Goal: Task Accomplishment & Management: Manage account settings

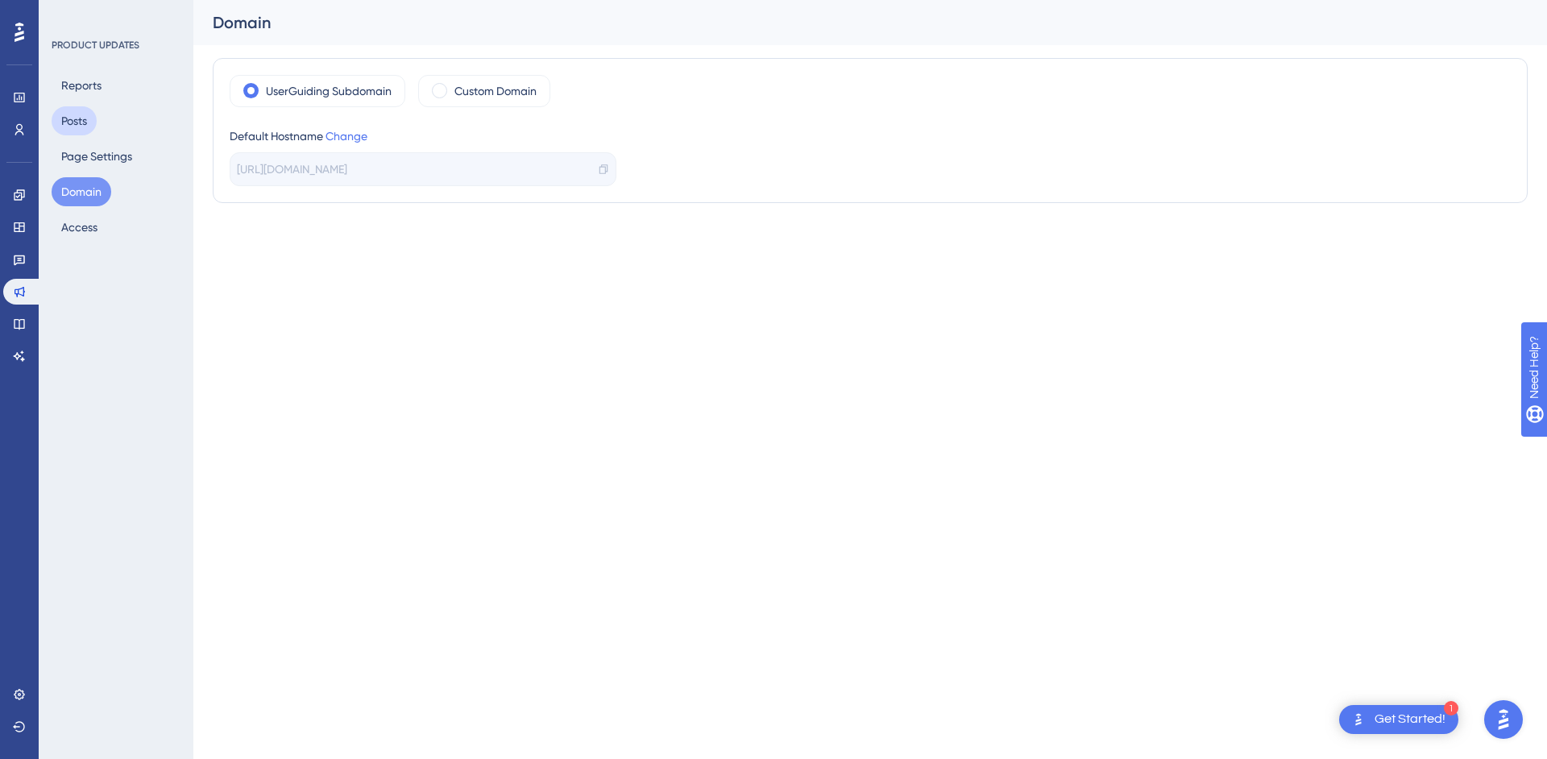
click at [88, 121] on button "Posts" at bounding box center [74, 120] width 45 height 29
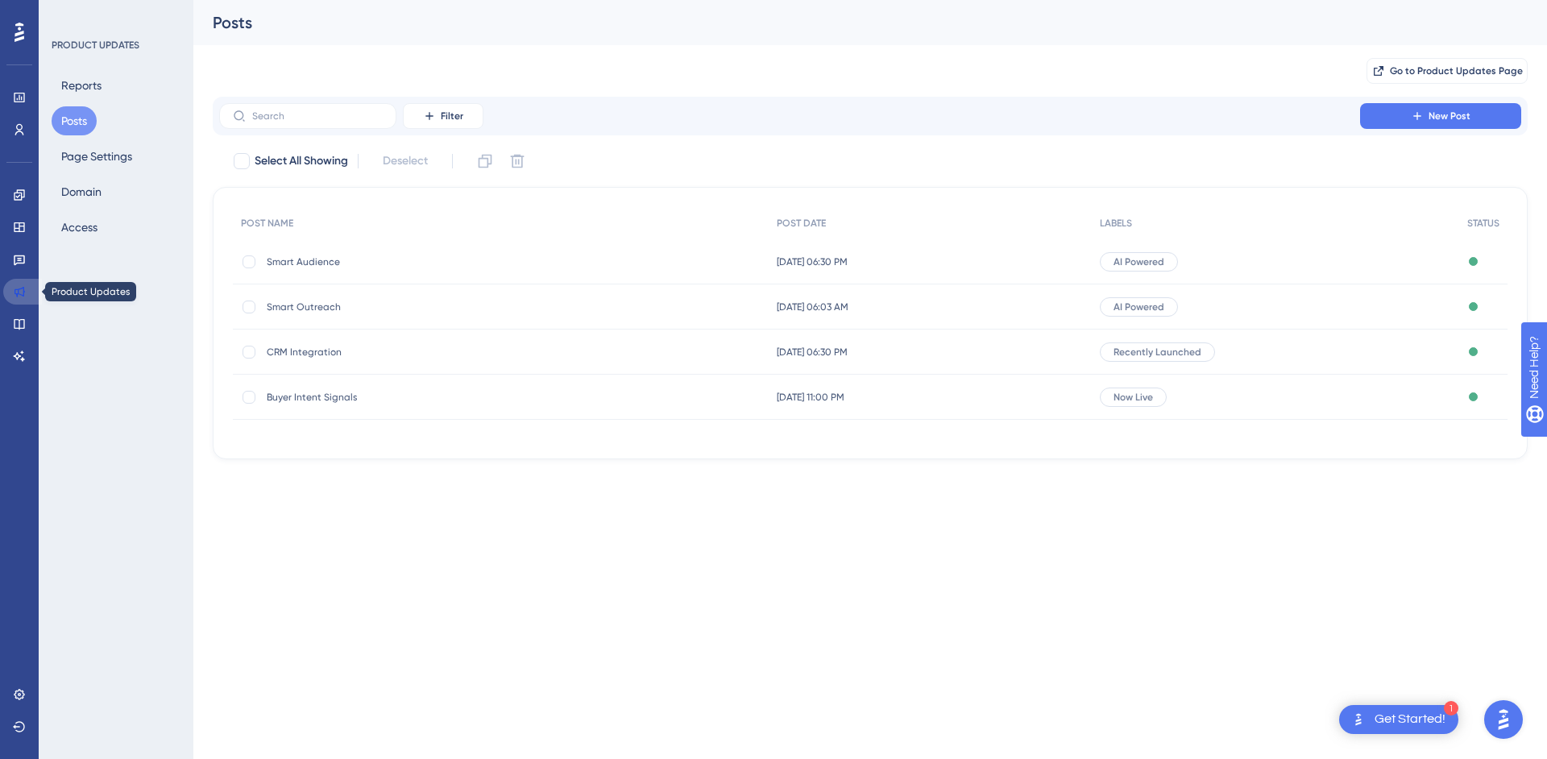
click at [24, 283] on link at bounding box center [22, 292] width 39 height 26
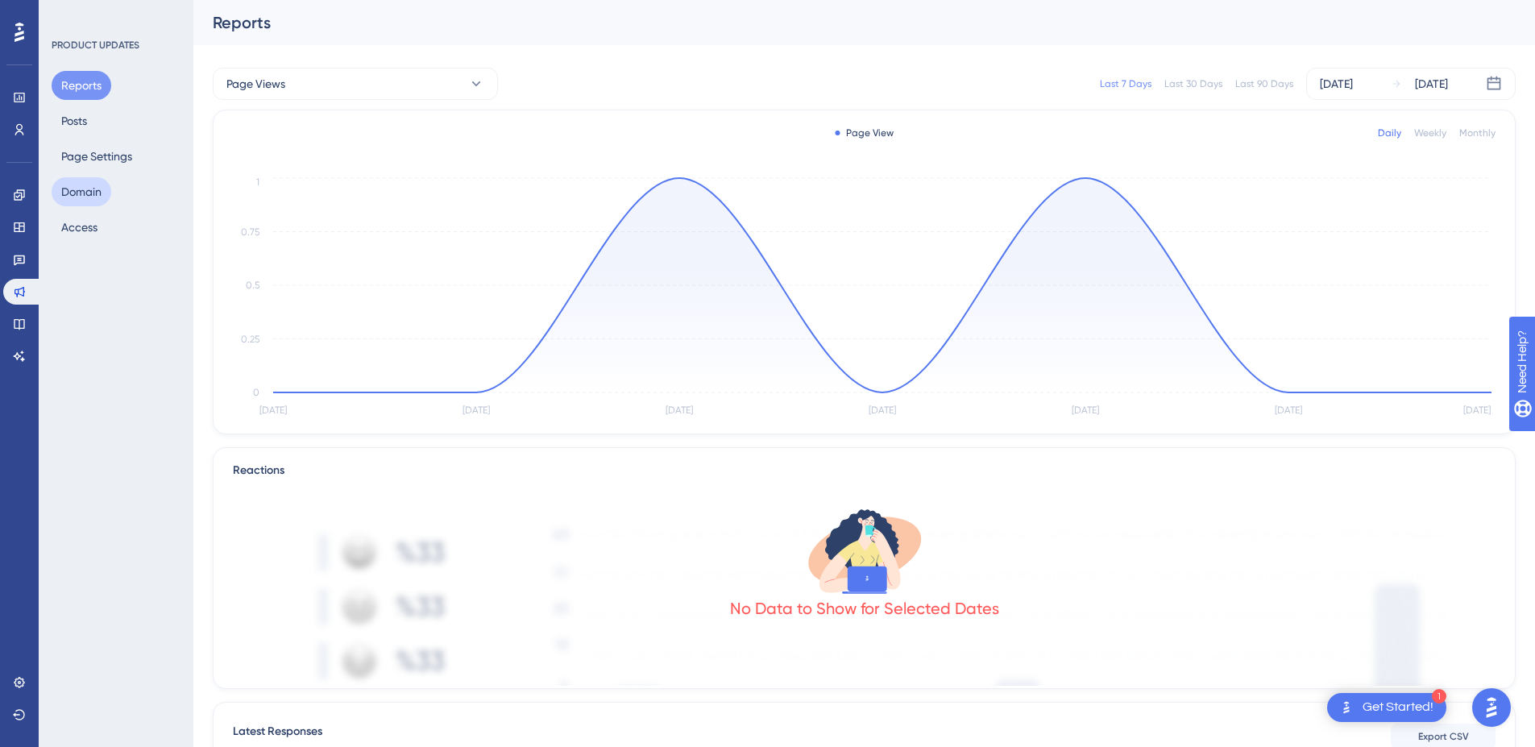
click at [97, 185] on button "Domain" at bounding box center [82, 191] width 60 height 29
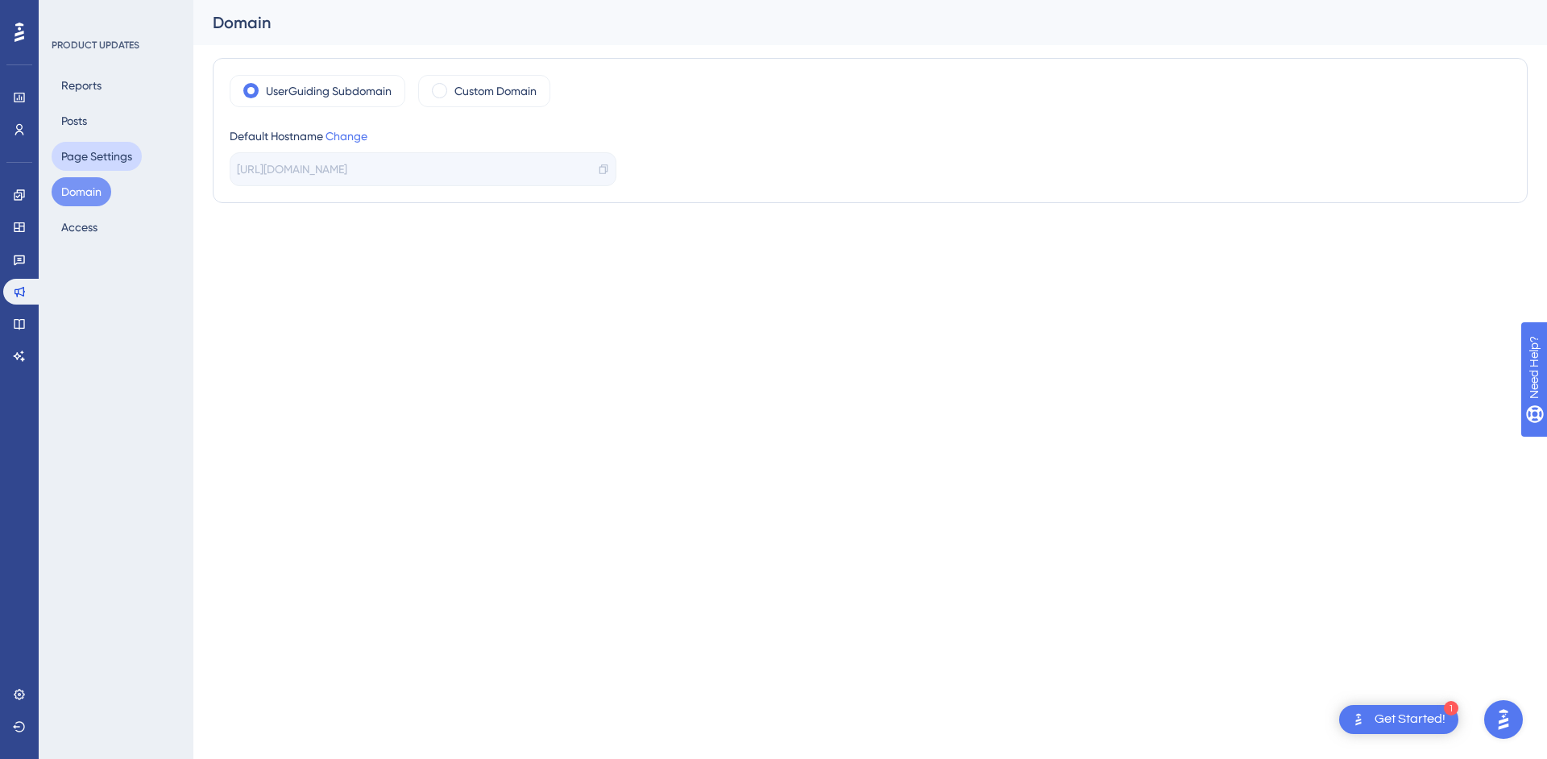
click at [94, 159] on button "Page Settings" at bounding box center [97, 156] width 90 height 29
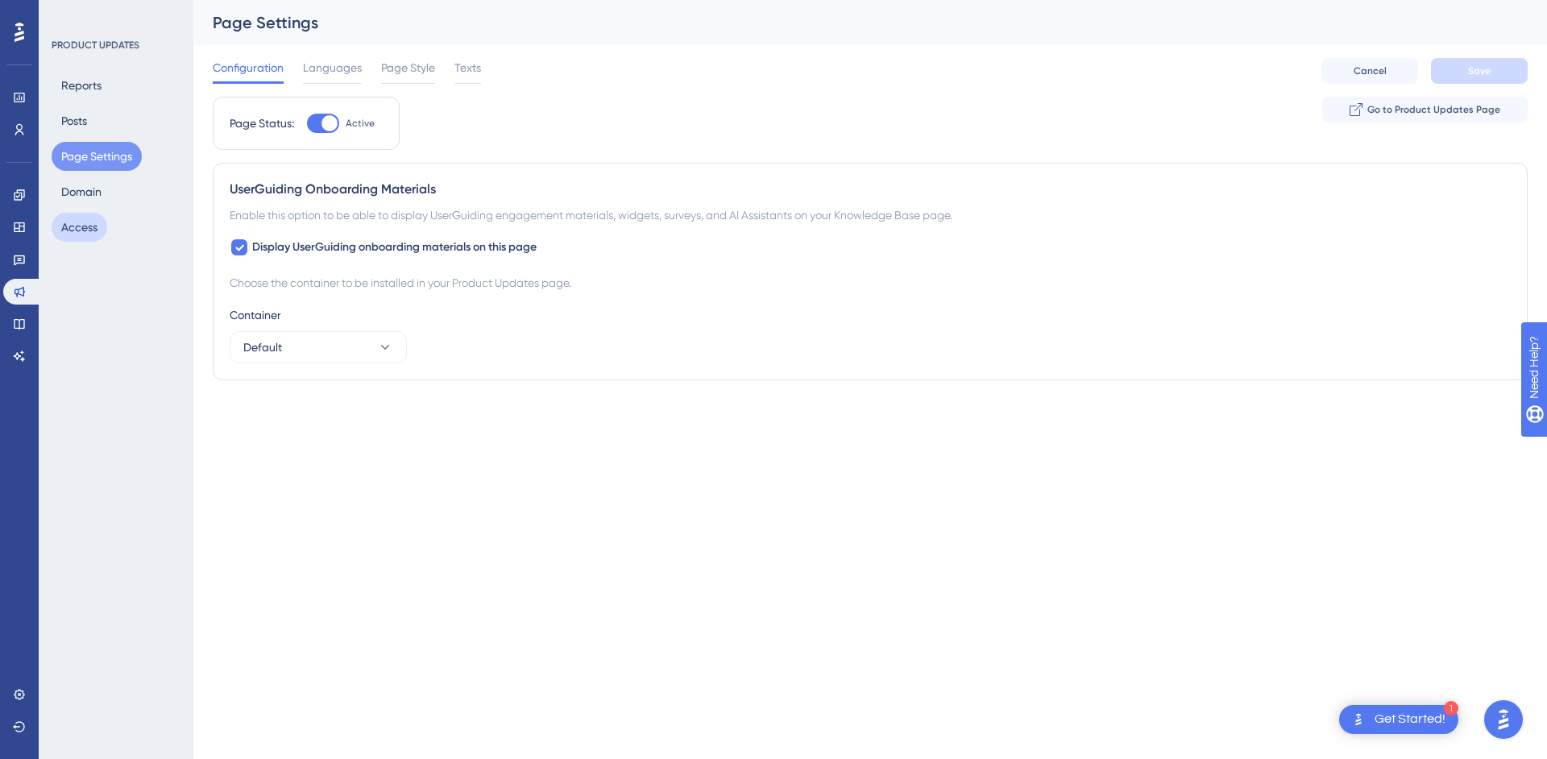
click at [92, 230] on button "Access" at bounding box center [80, 227] width 56 height 29
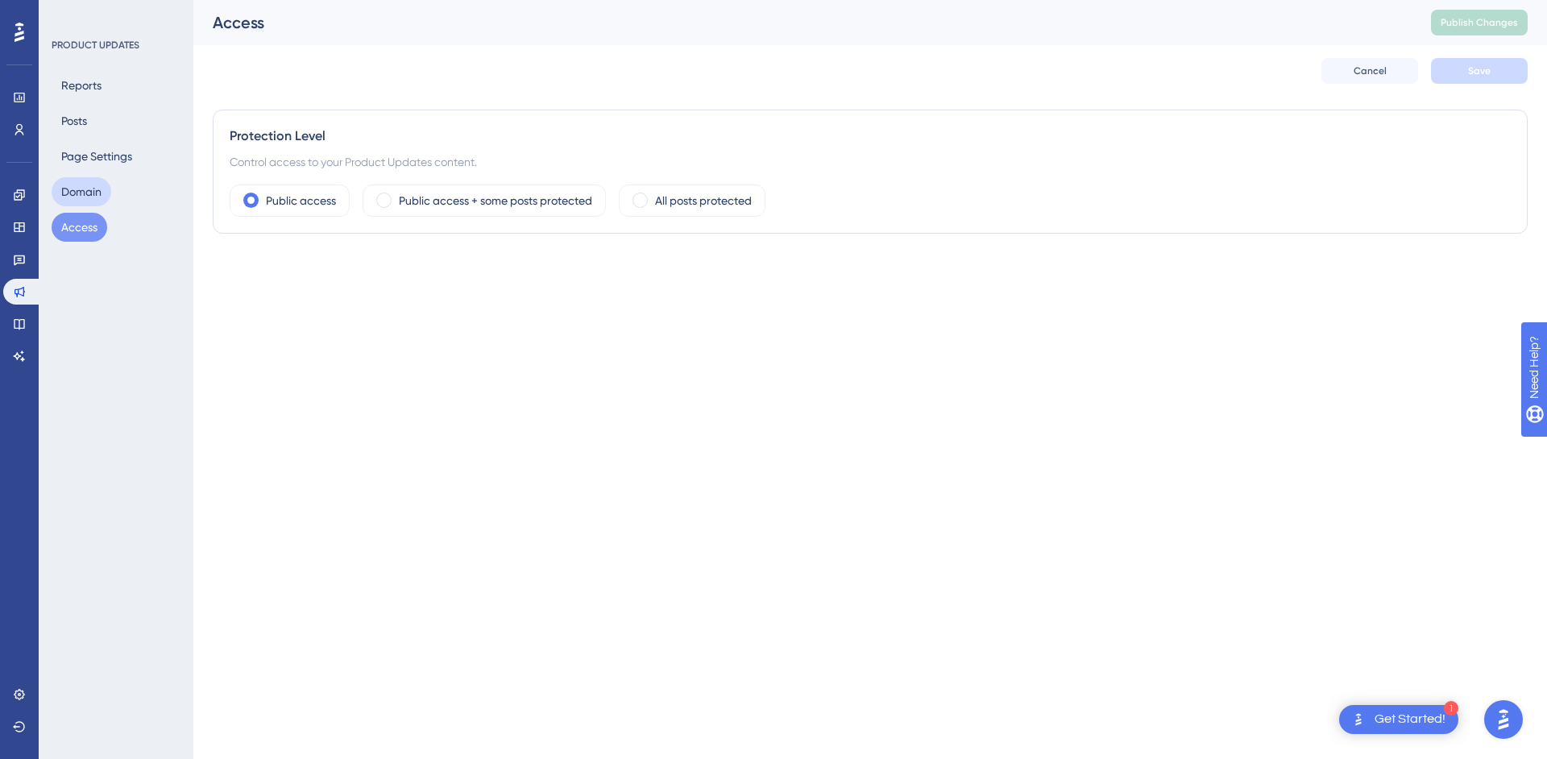
click at [65, 195] on button "Domain" at bounding box center [82, 191] width 60 height 29
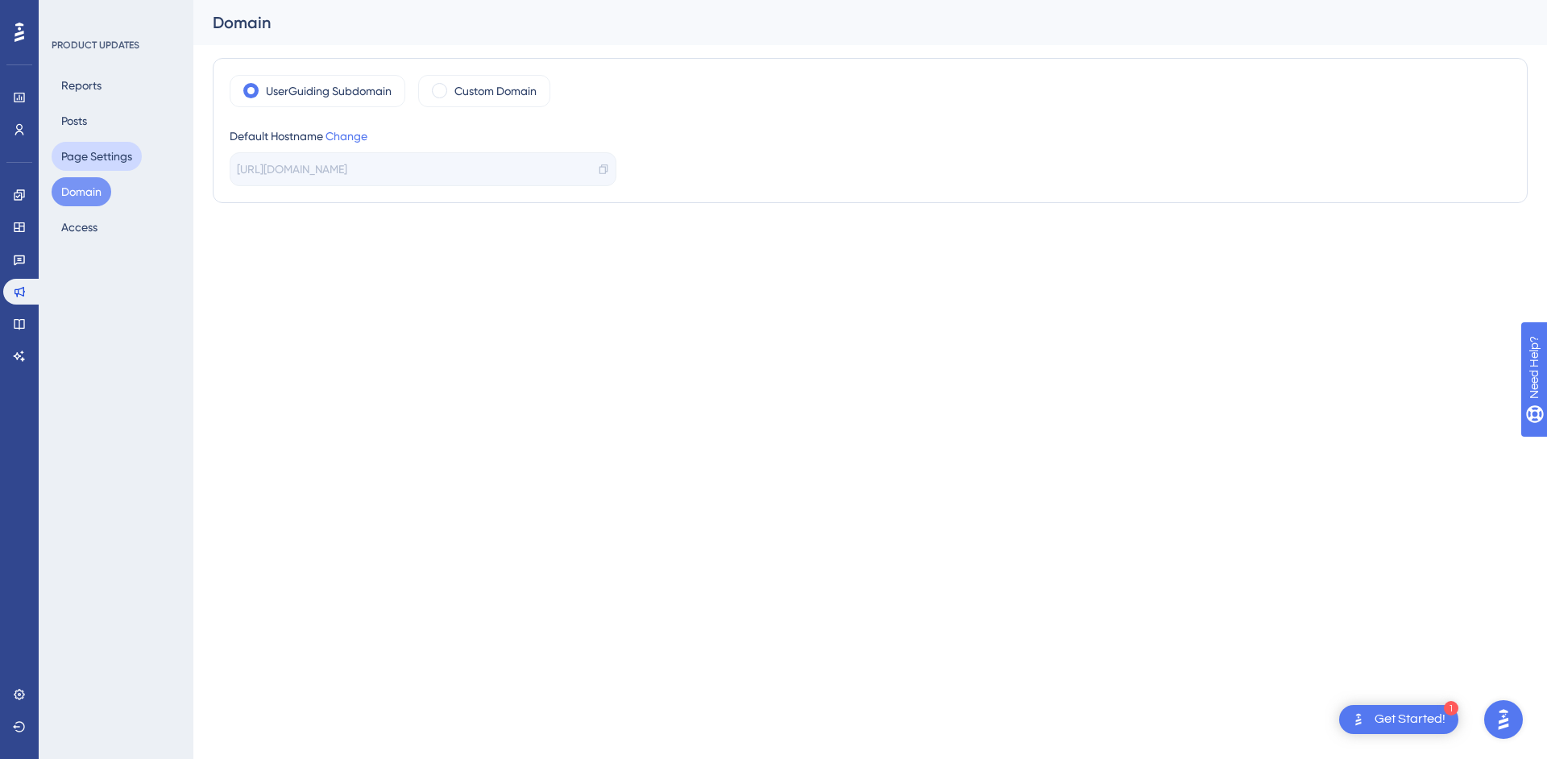
click at [89, 147] on button "Page Settings" at bounding box center [97, 156] width 90 height 29
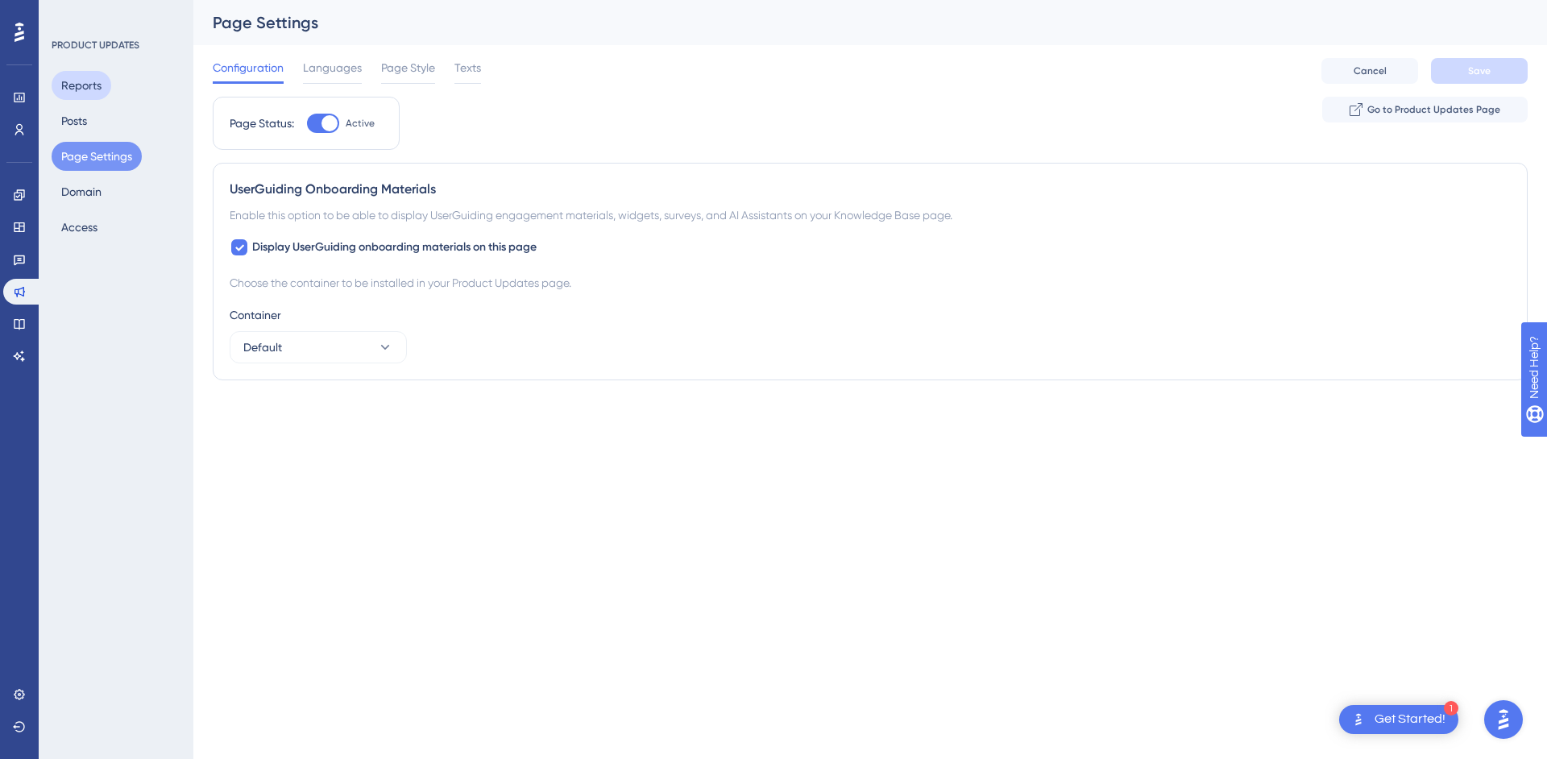
click at [83, 90] on button "Reports" at bounding box center [82, 85] width 60 height 29
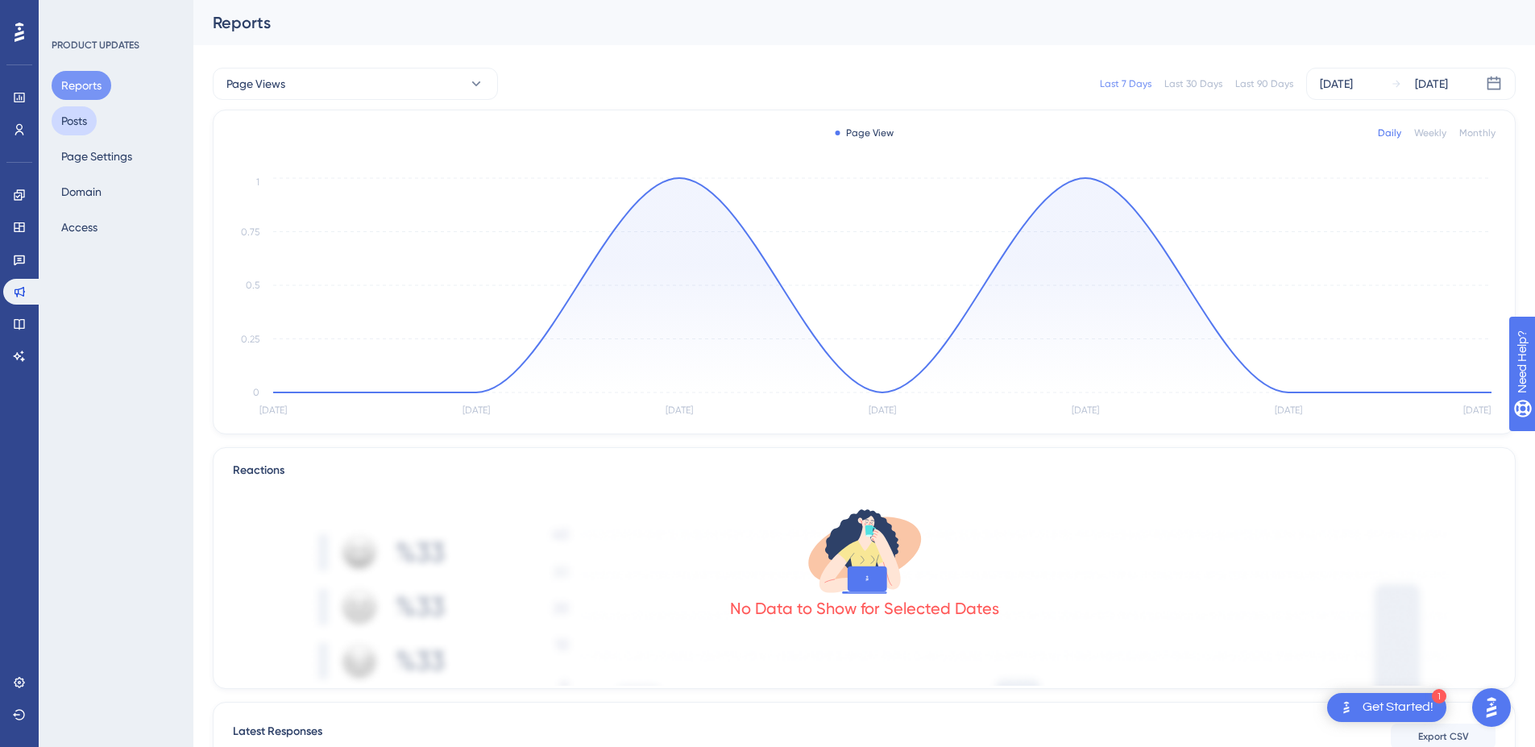
click at [73, 123] on button "Posts" at bounding box center [74, 120] width 45 height 29
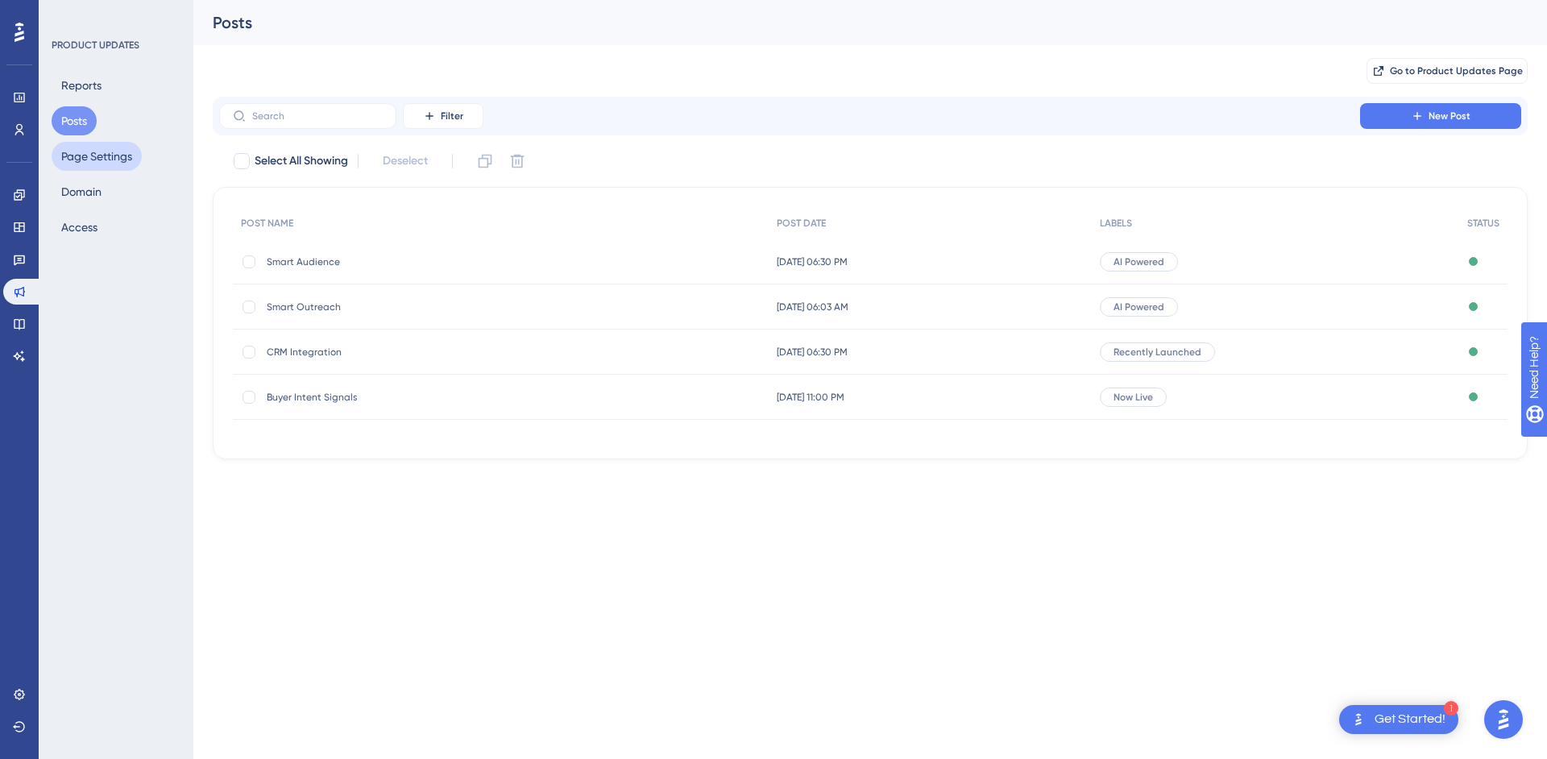
click at [80, 150] on button "Page Settings" at bounding box center [97, 156] width 90 height 29
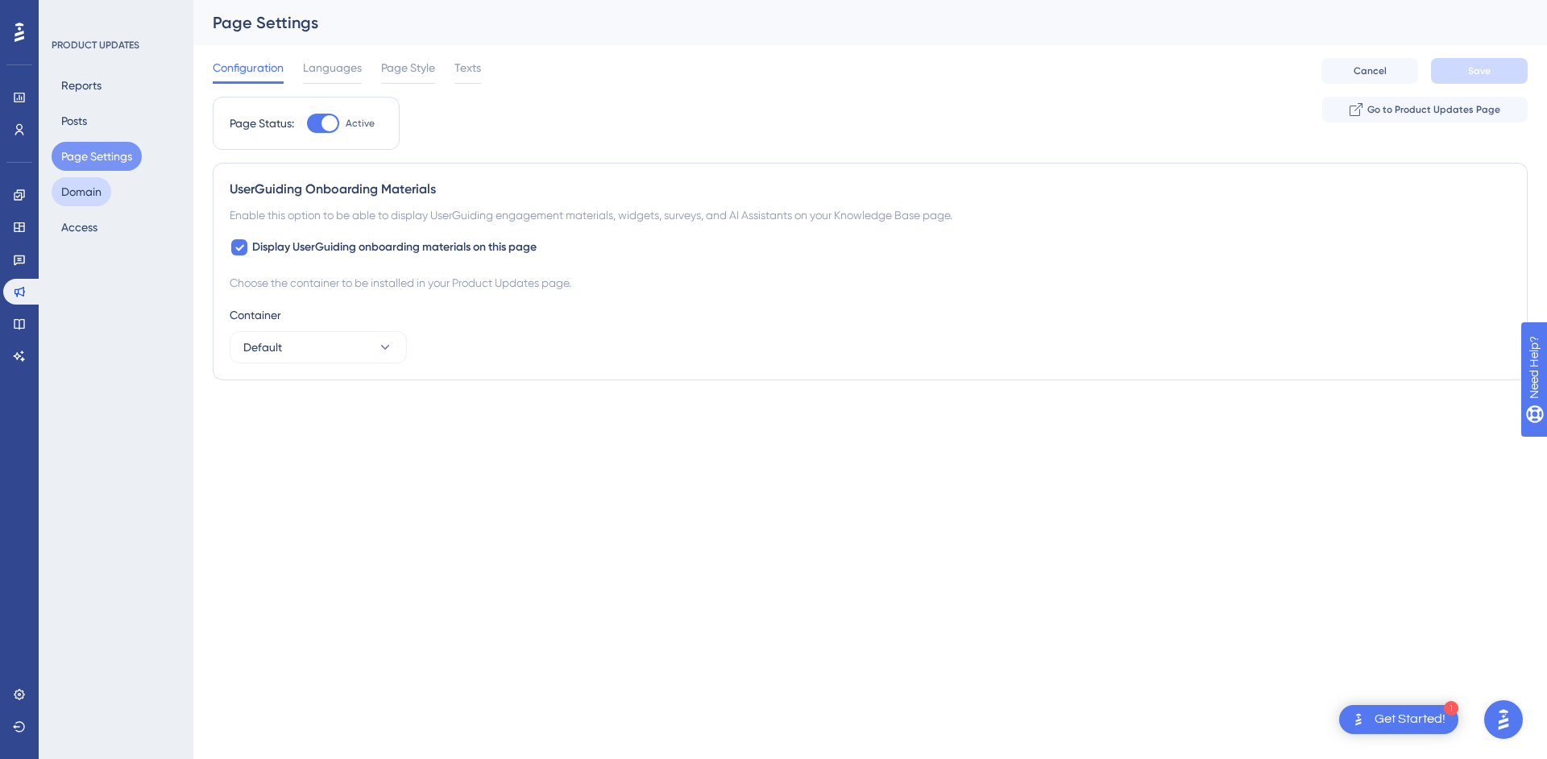
click at [82, 184] on button "Domain" at bounding box center [82, 191] width 60 height 29
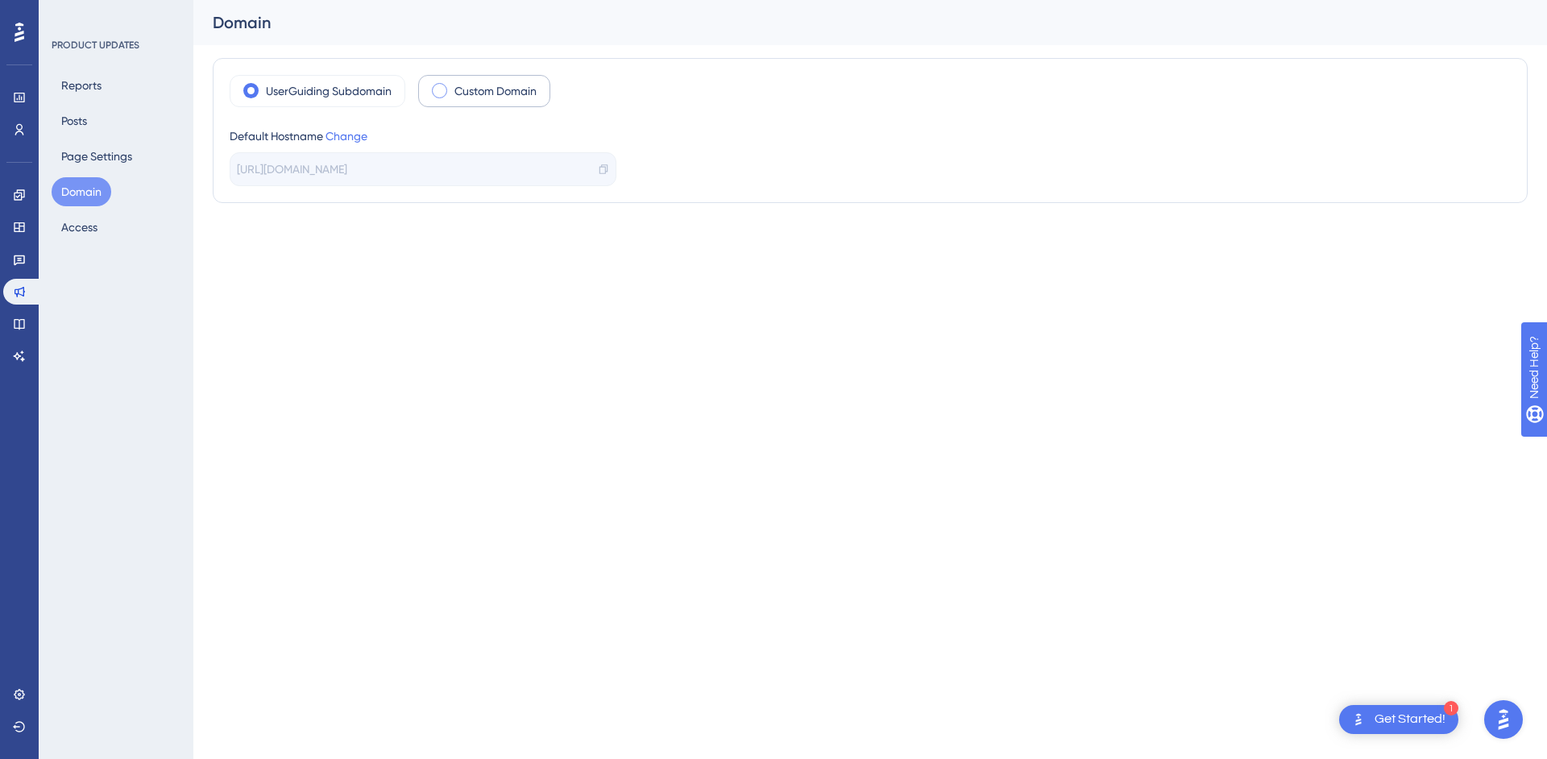
click at [487, 88] on label "Custom Domain" at bounding box center [496, 90] width 82 height 19
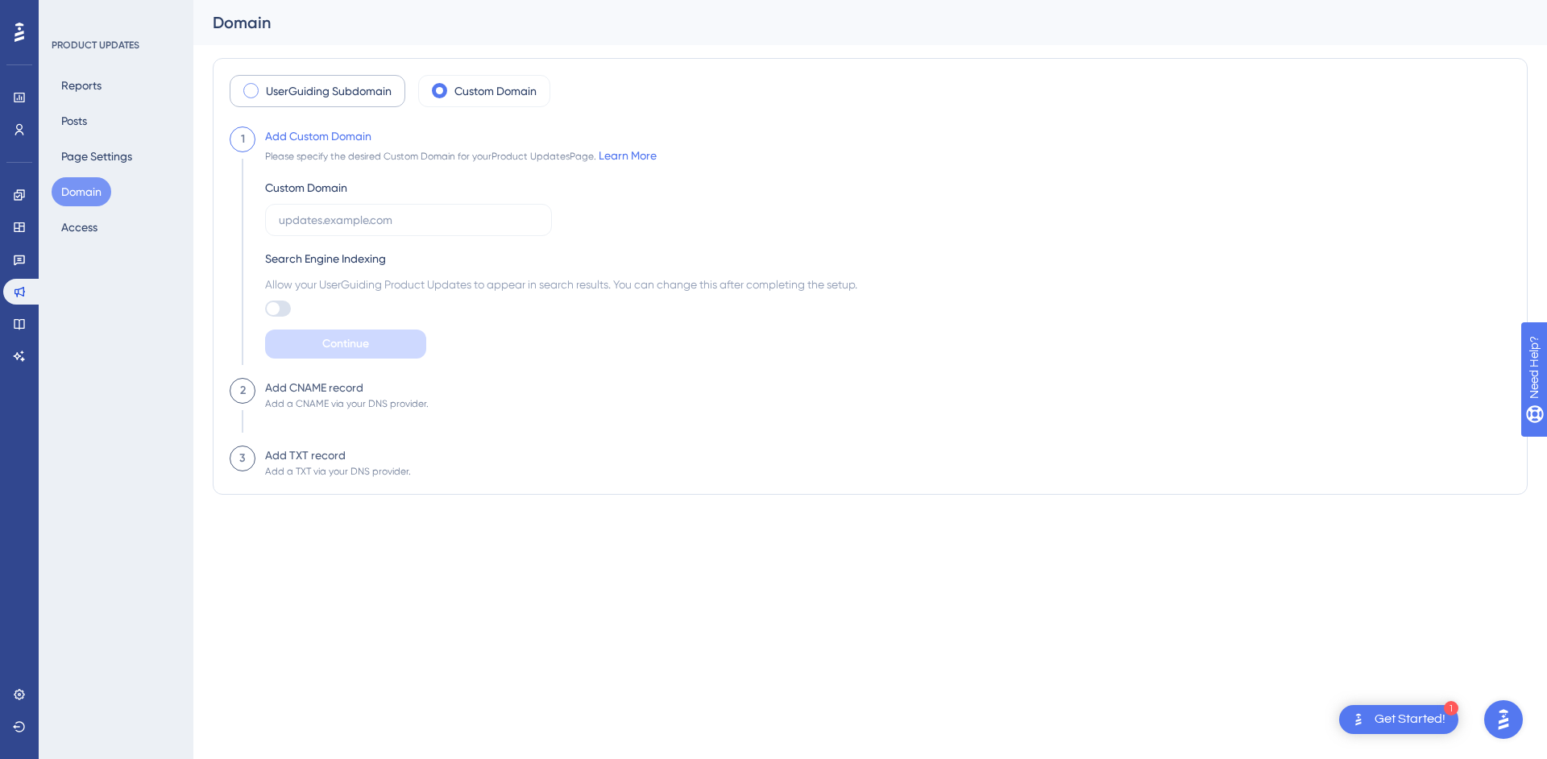
click at [289, 99] on label "UserGuiding Subdomain" at bounding box center [329, 90] width 126 height 19
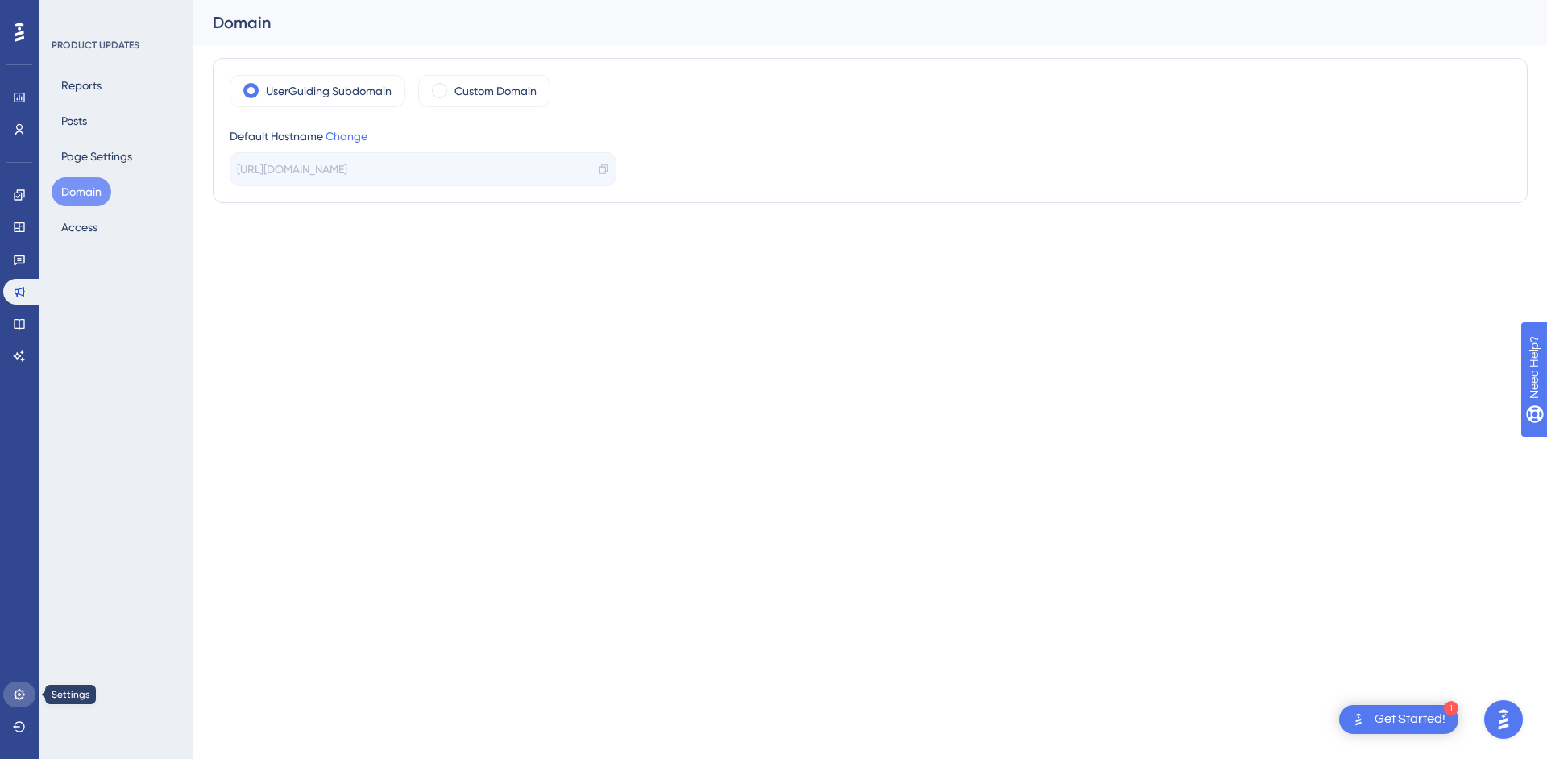
click at [14, 690] on icon at bounding box center [19, 694] width 13 height 13
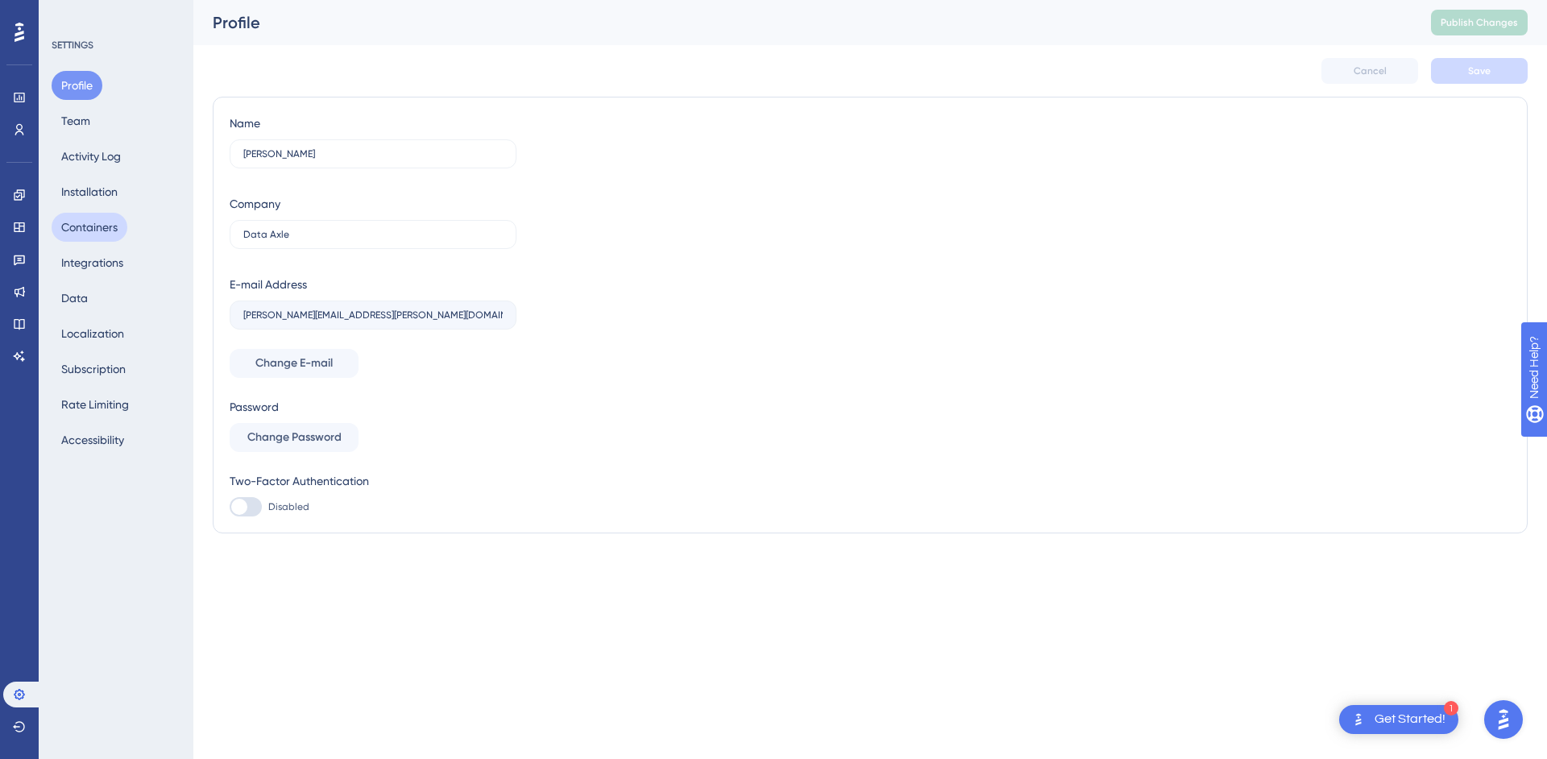
click at [73, 217] on button "Containers" at bounding box center [90, 227] width 76 height 29
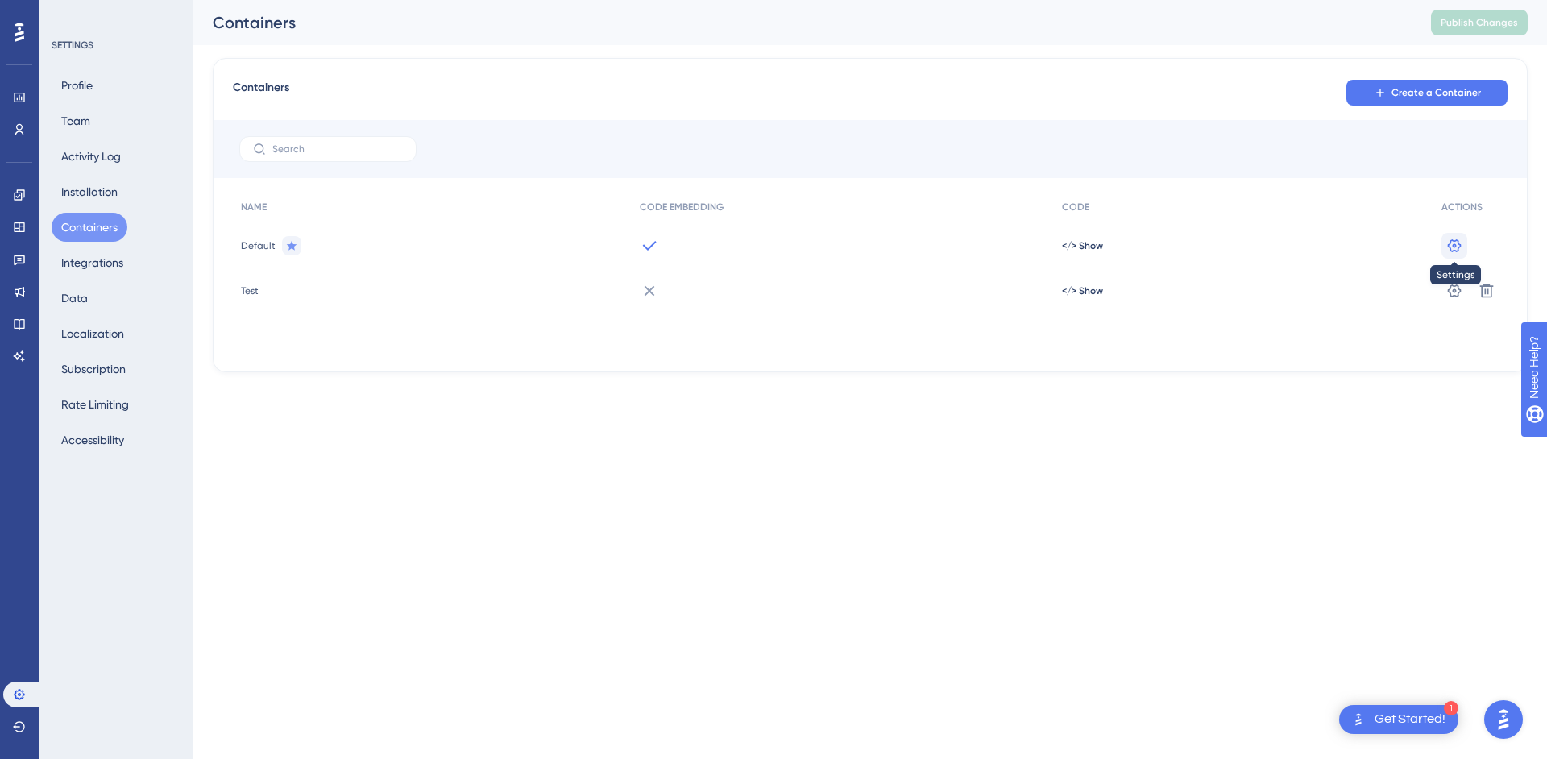
click at [1460, 243] on icon at bounding box center [1455, 246] width 16 height 16
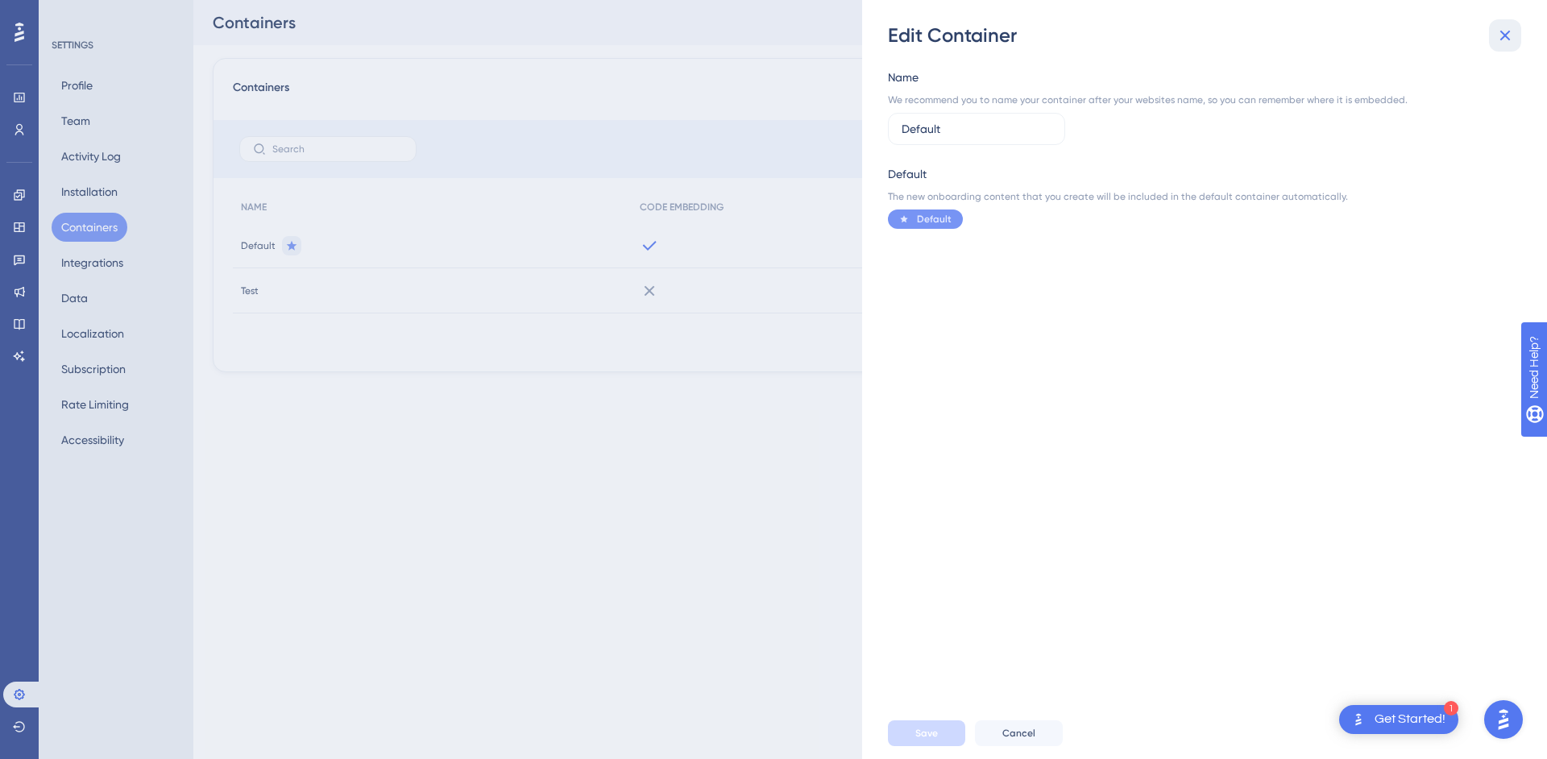
click at [1505, 27] on icon at bounding box center [1505, 35] width 19 height 19
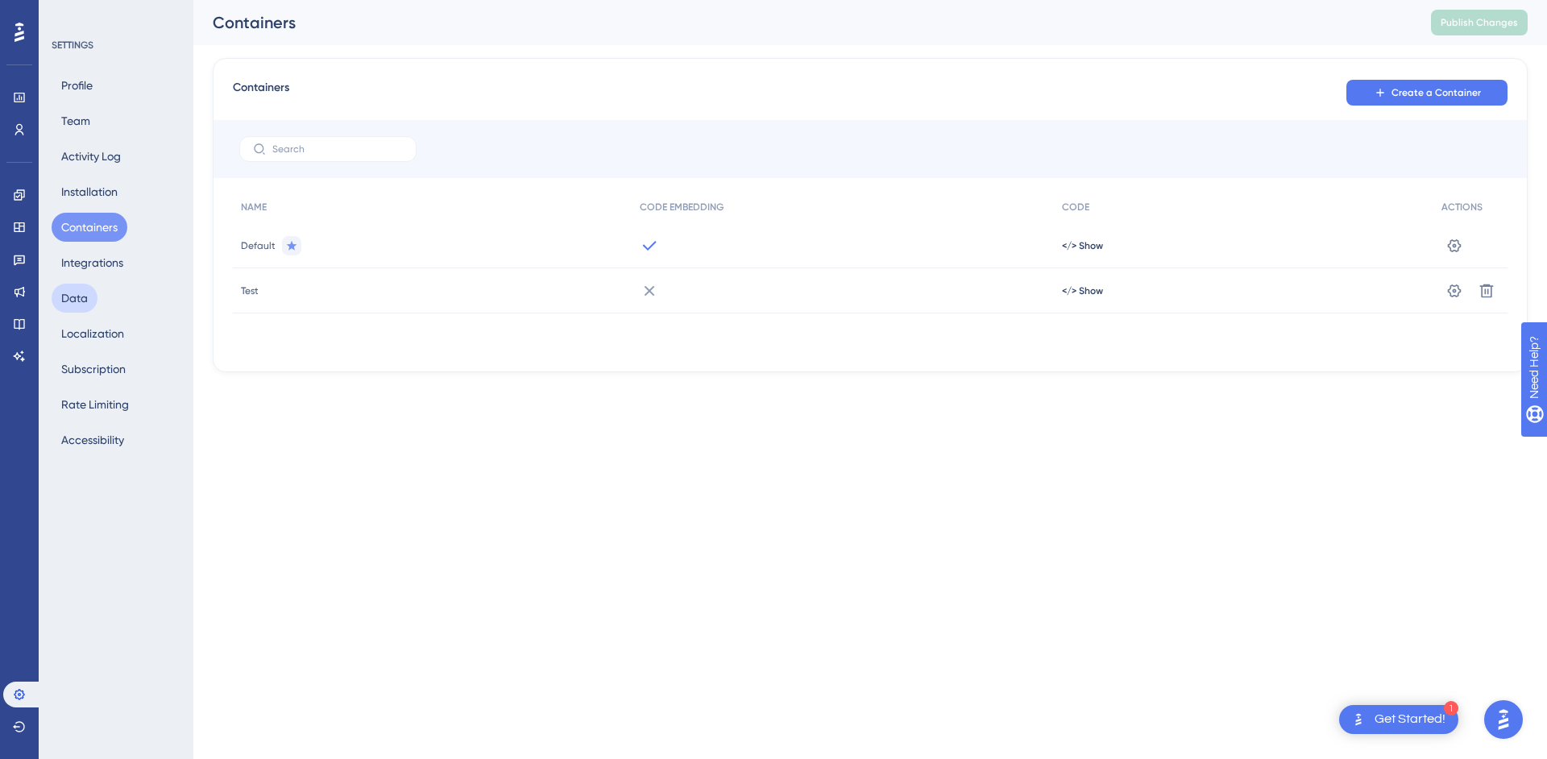
click at [85, 296] on button "Data" at bounding box center [75, 298] width 46 height 29
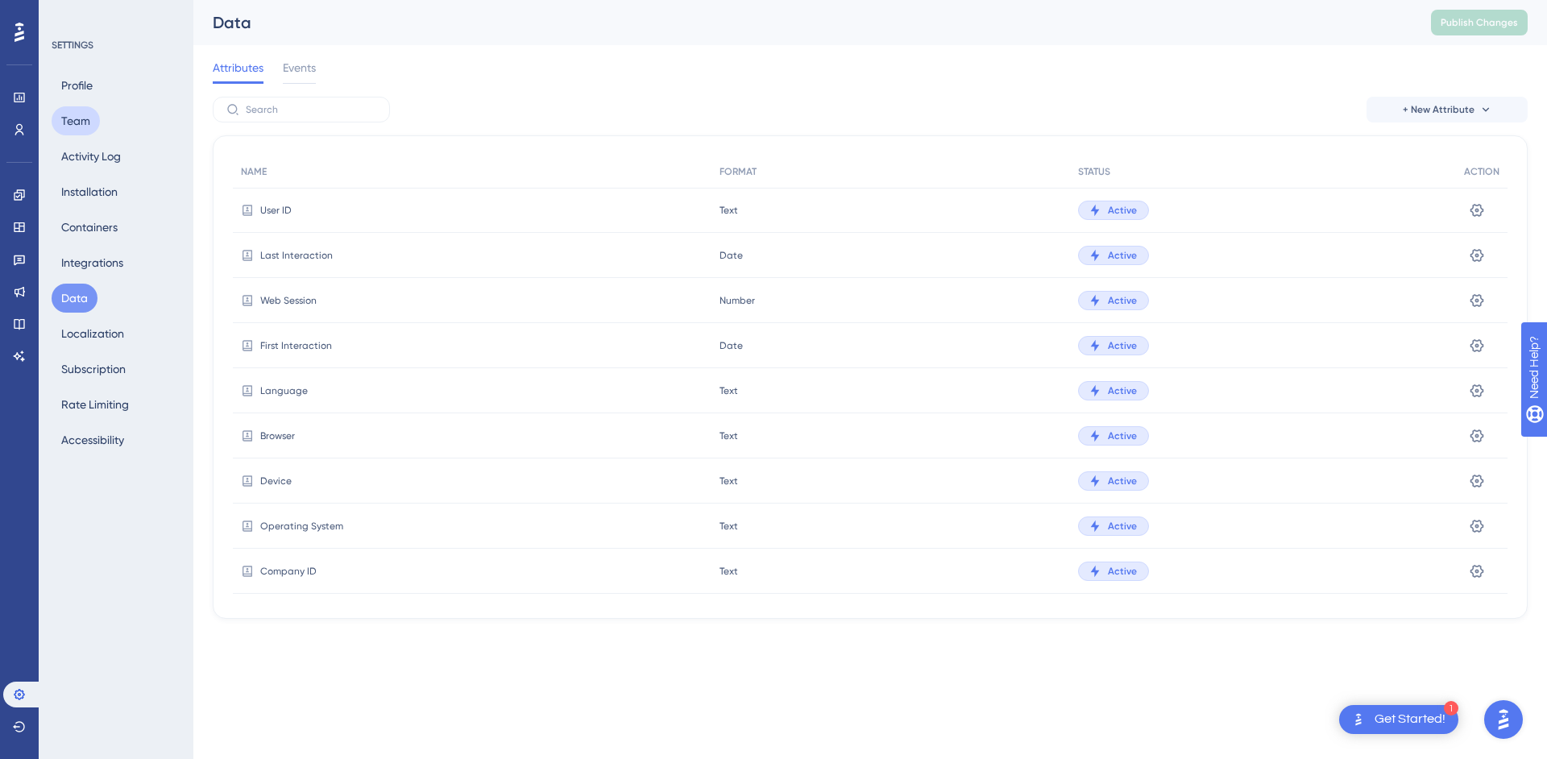
click at [77, 121] on button "Team" at bounding box center [76, 120] width 48 height 29
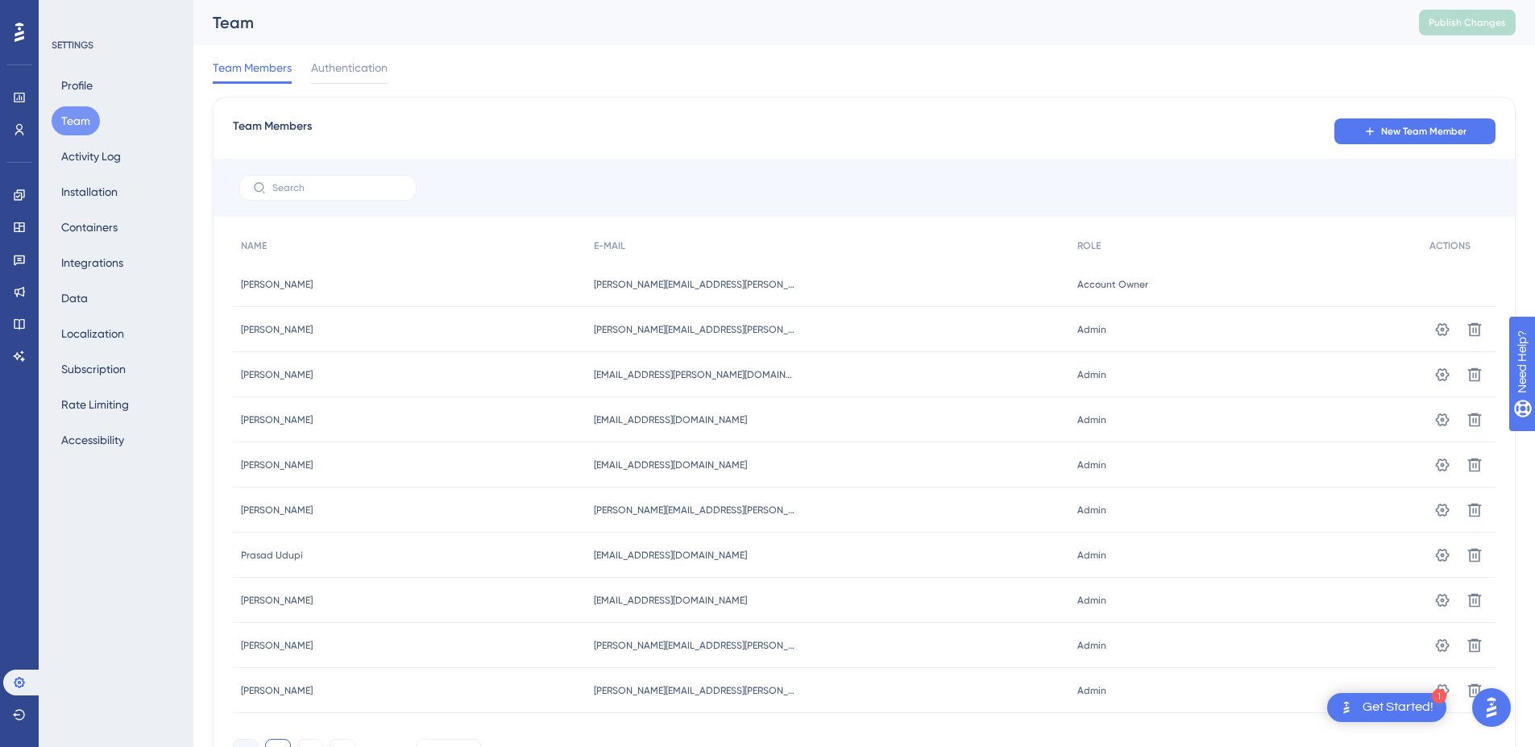
click at [93, 173] on div "Profile Team Activity Log Installation Containers Integrations Data Localizatio…" at bounding box center [117, 263] width 131 height 384
click at [105, 195] on button "Installation" at bounding box center [90, 191] width 76 height 29
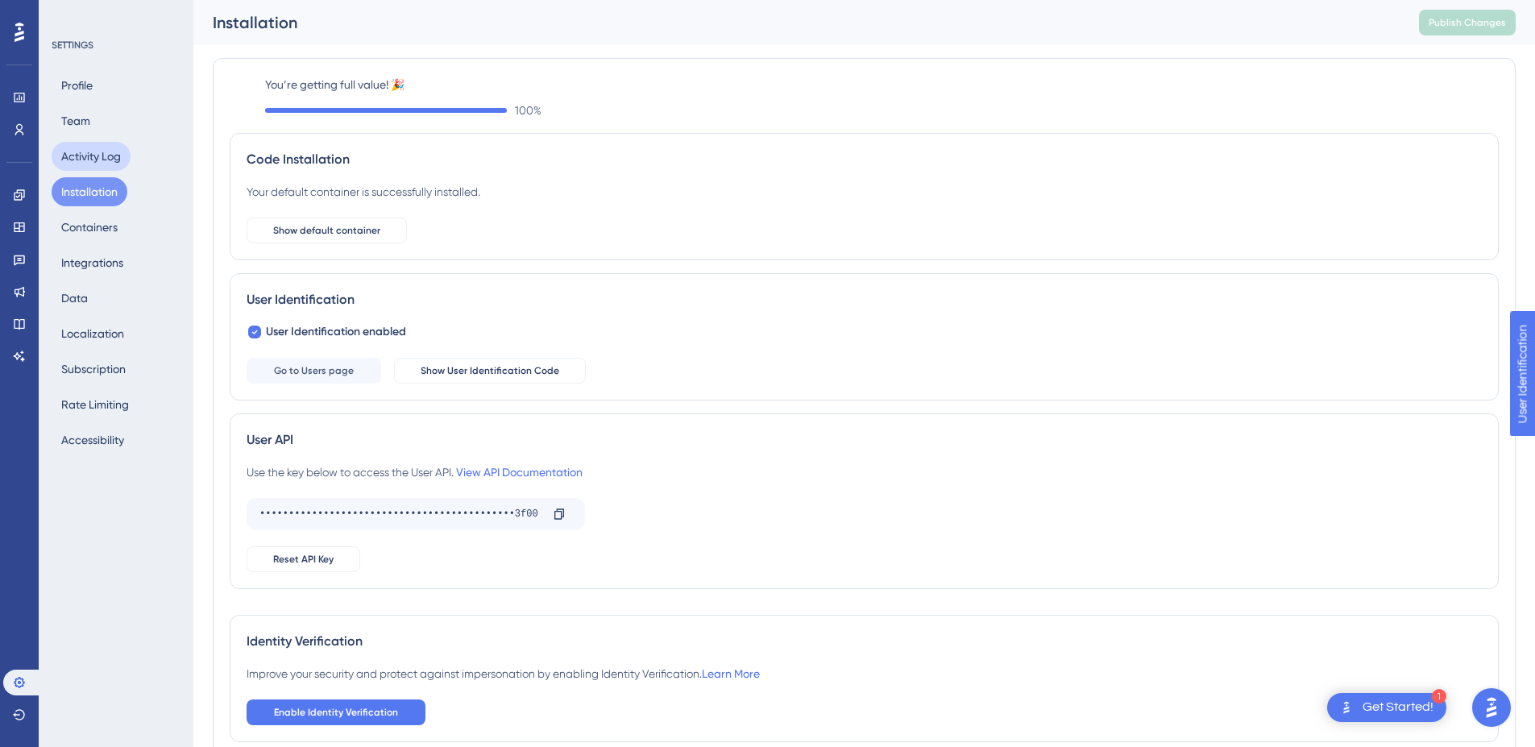
click at [89, 154] on button "Activity Log" at bounding box center [91, 156] width 79 height 29
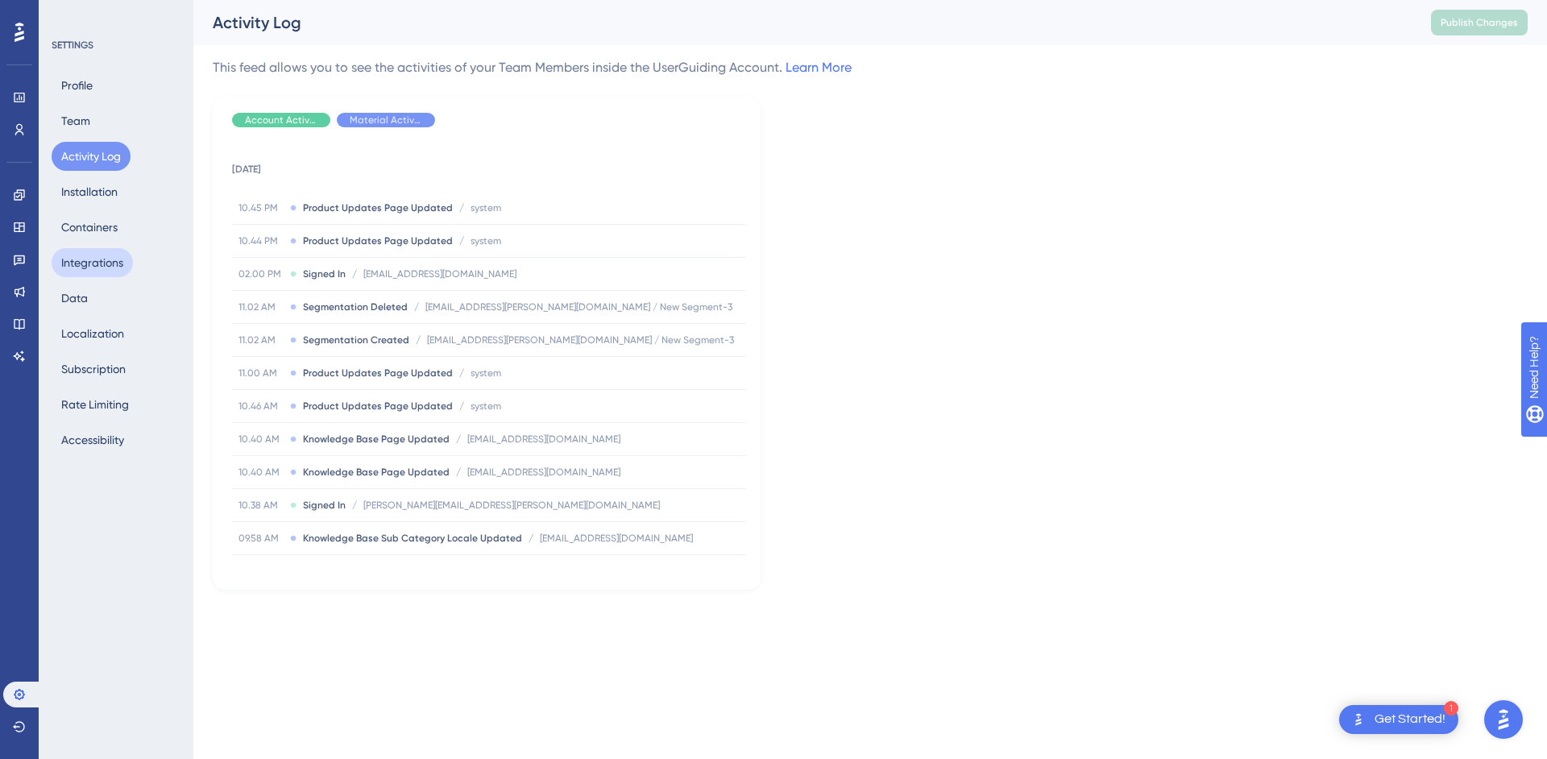
click at [109, 251] on button "Integrations" at bounding box center [92, 262] width 81 height 29
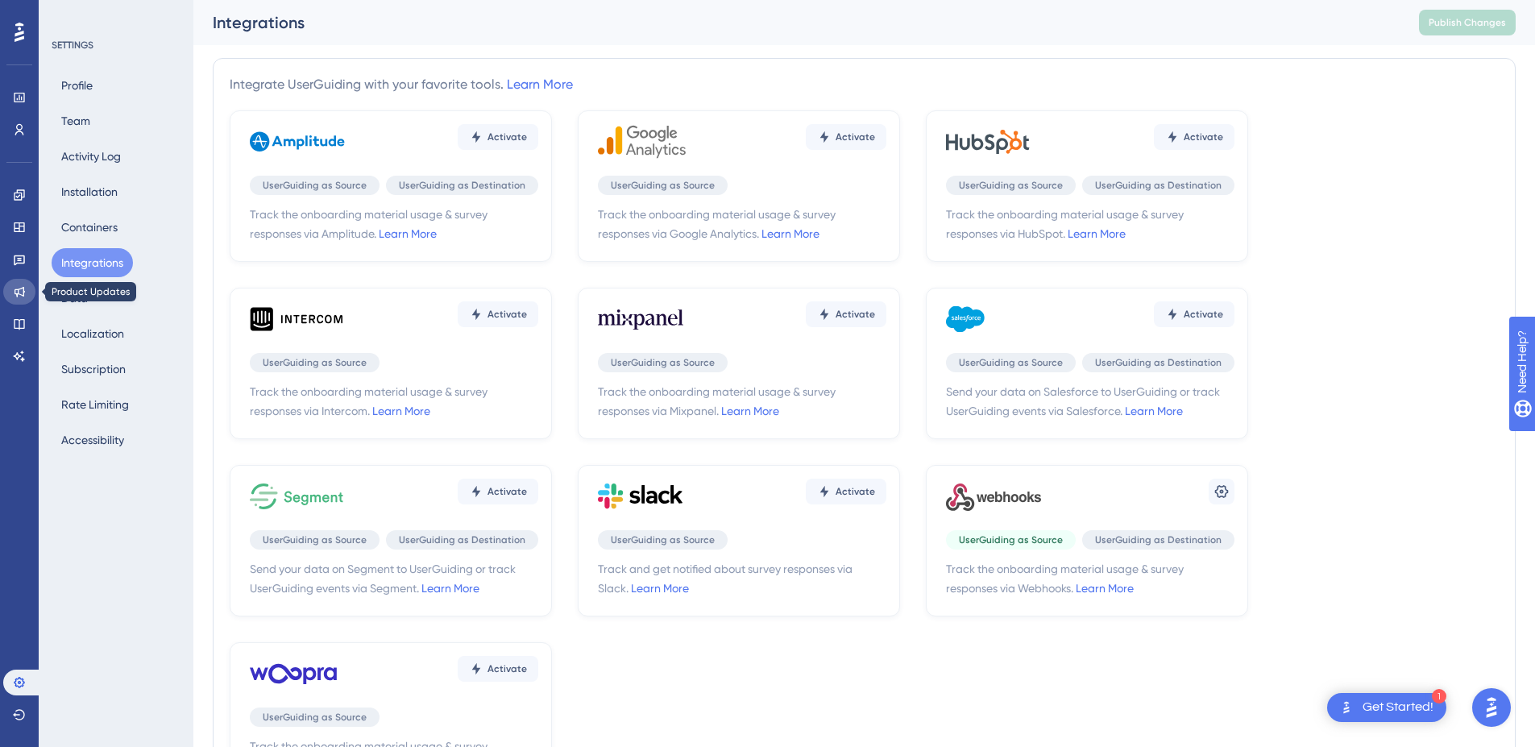
click at [19, 286] on icon at bounding box center [19, 291] width 13 height 13
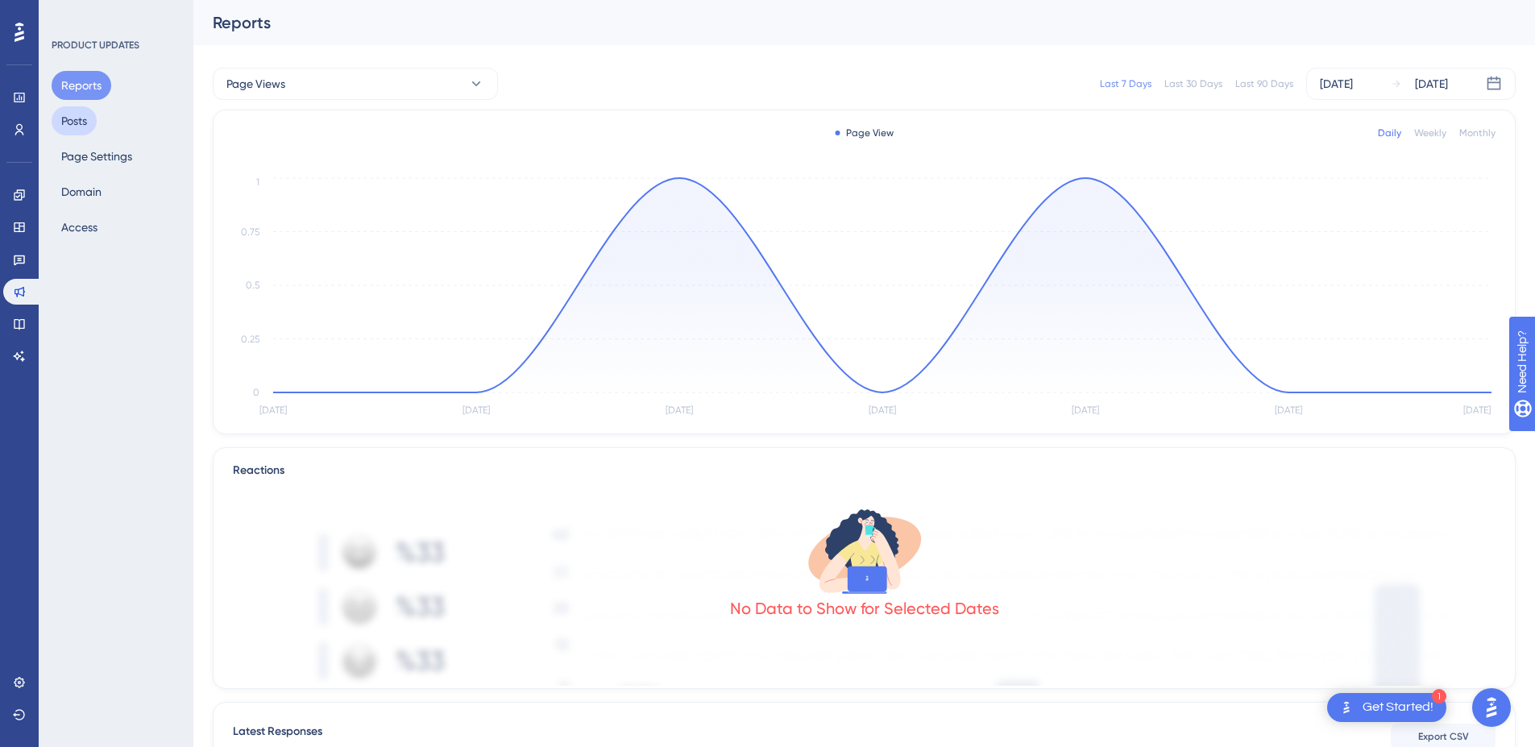
click at [79, 114] on button "Posts" at bounding box center [74, 120] width 45 height 29
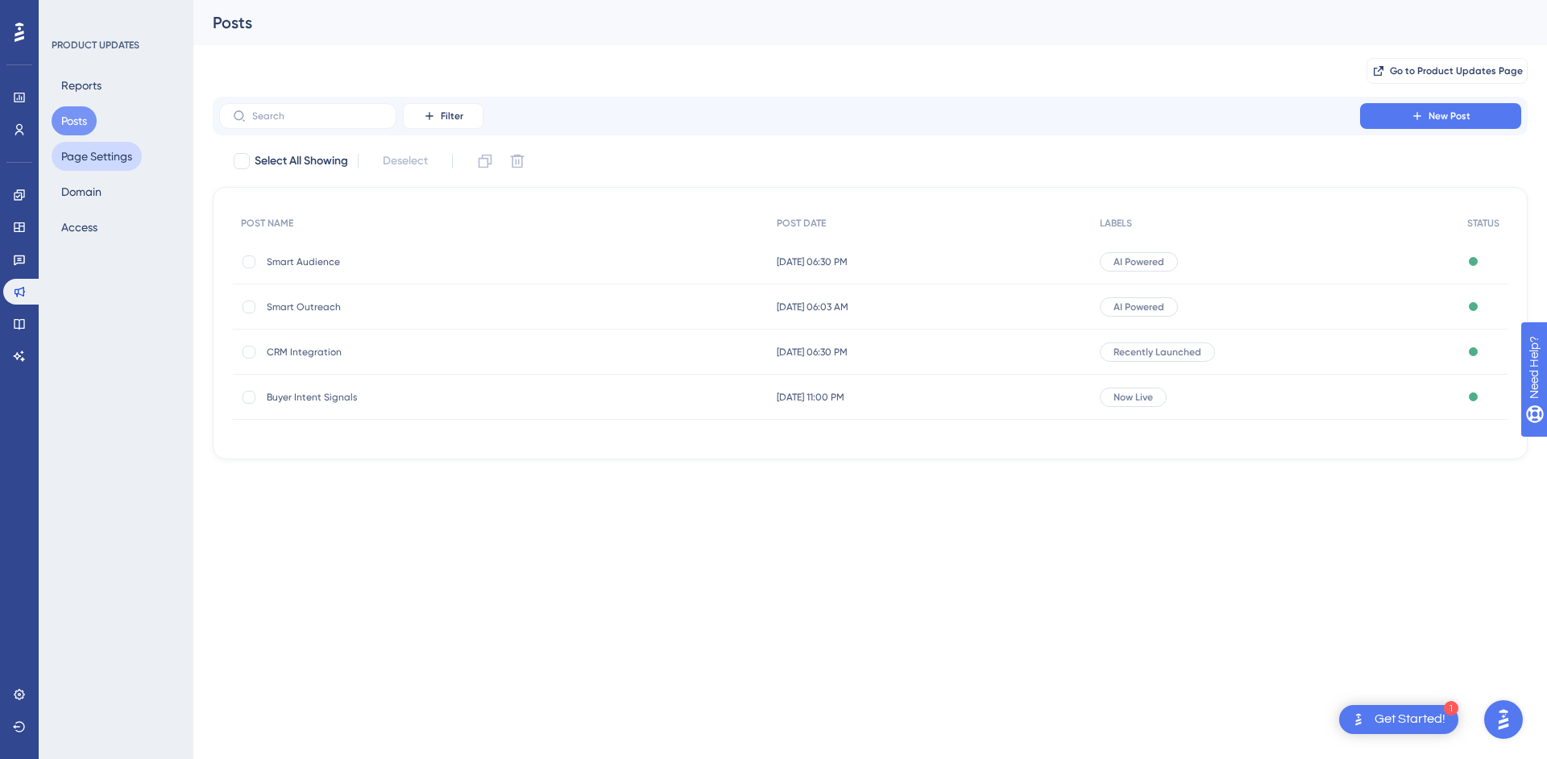
click at [126, 156] on button "Page Settings" at bounding box center [97, 156] width 90 height 29
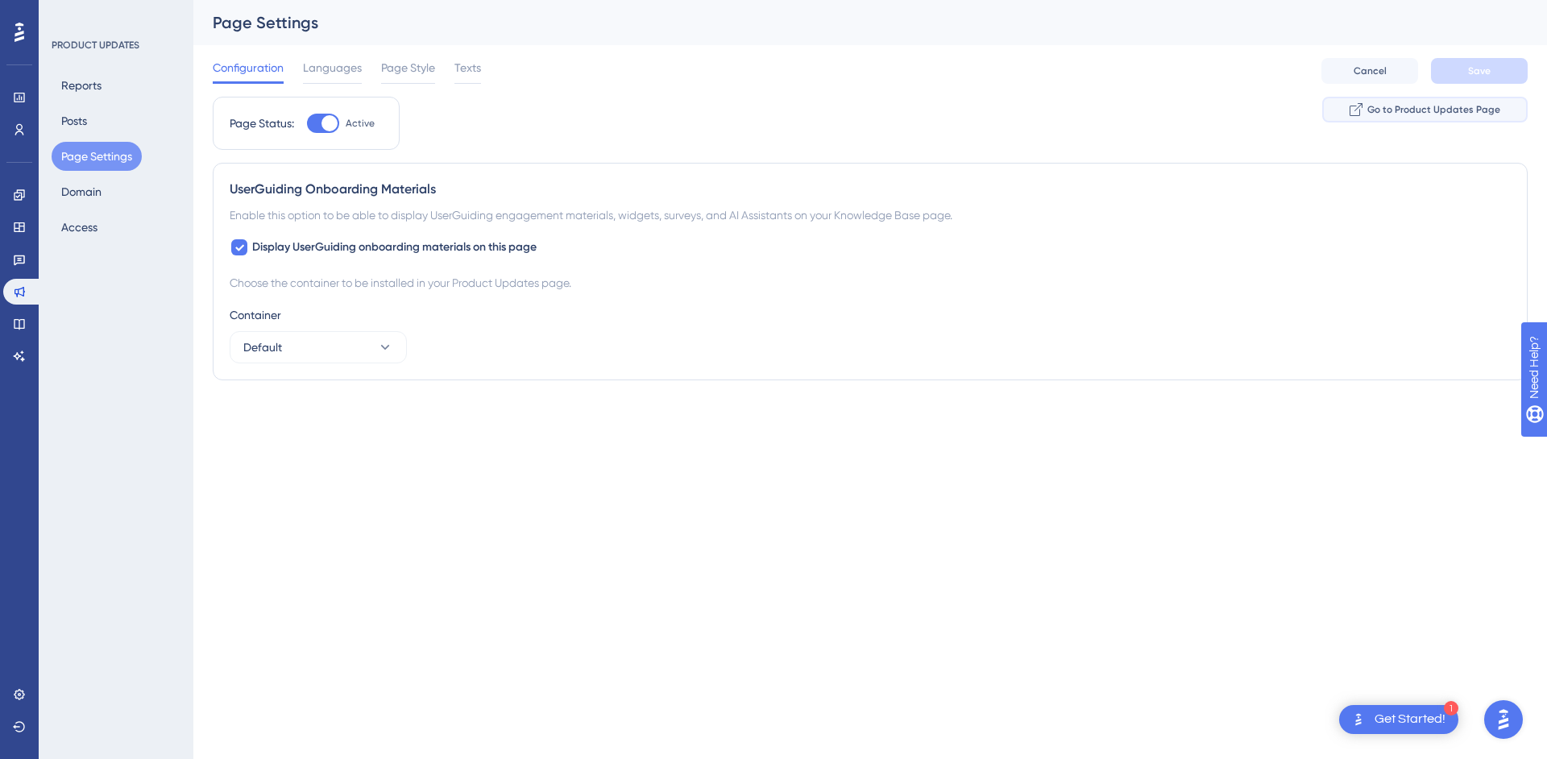
click at [1406, 106] on span "Go to Product Updates Page" at bounding box center [1434, 109] width 133 height 13
click at [50, 199] on div "PRODUCT UPDATES Reports Posts Page Settings Domain Access" at bounding box center [116, 379] width 155 height 759
click at [95, 194] on button "Domain" at bounding box center [82, 191] width 60 height 29
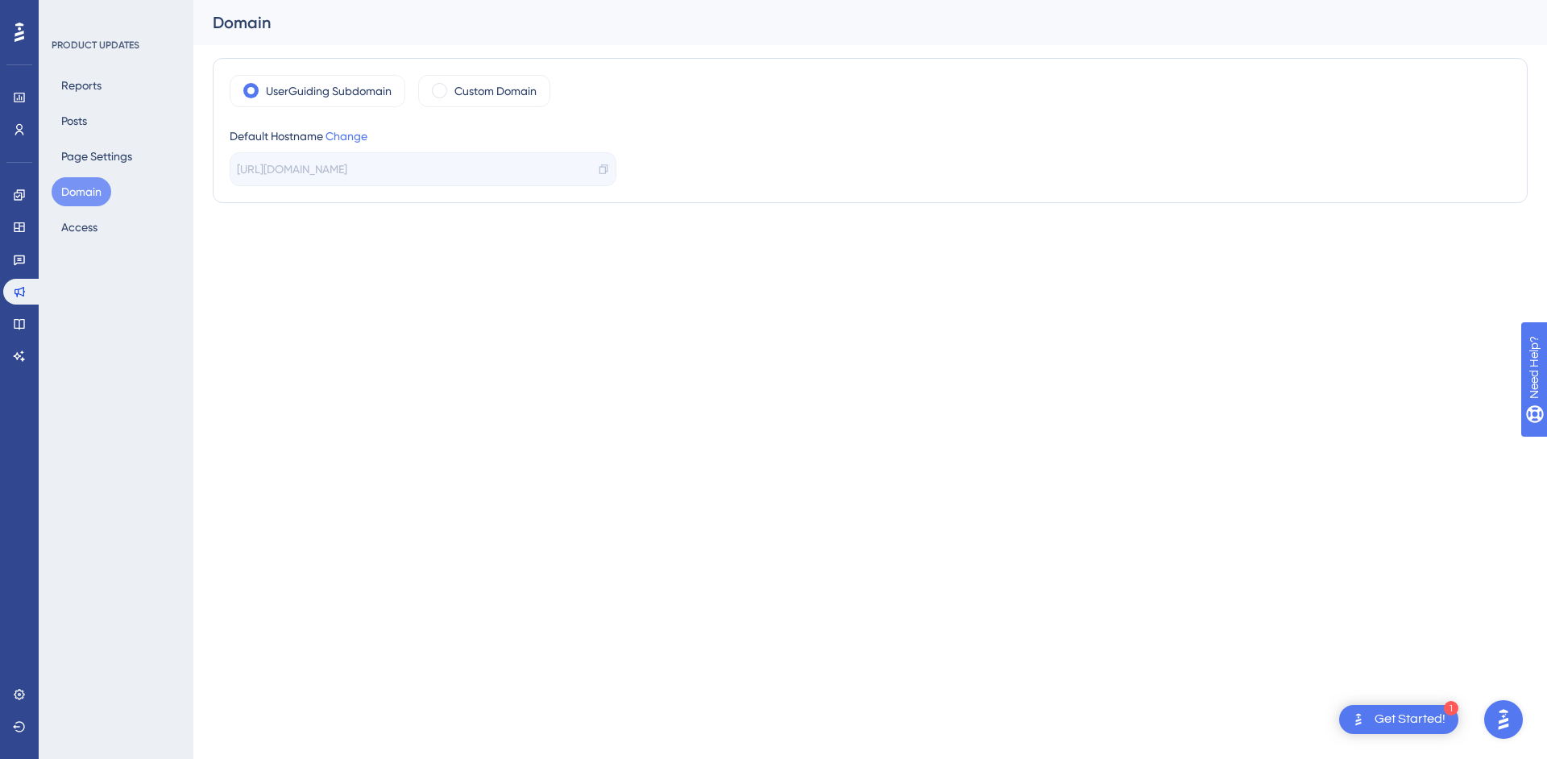
click at [370, 182] on div "[URL][DOMAIN_NAME]" at bounding box center [423, 169] width 387 height 34
click at [337, 139] on link "Change" at bounding box center [347, 136] width 42 height 13
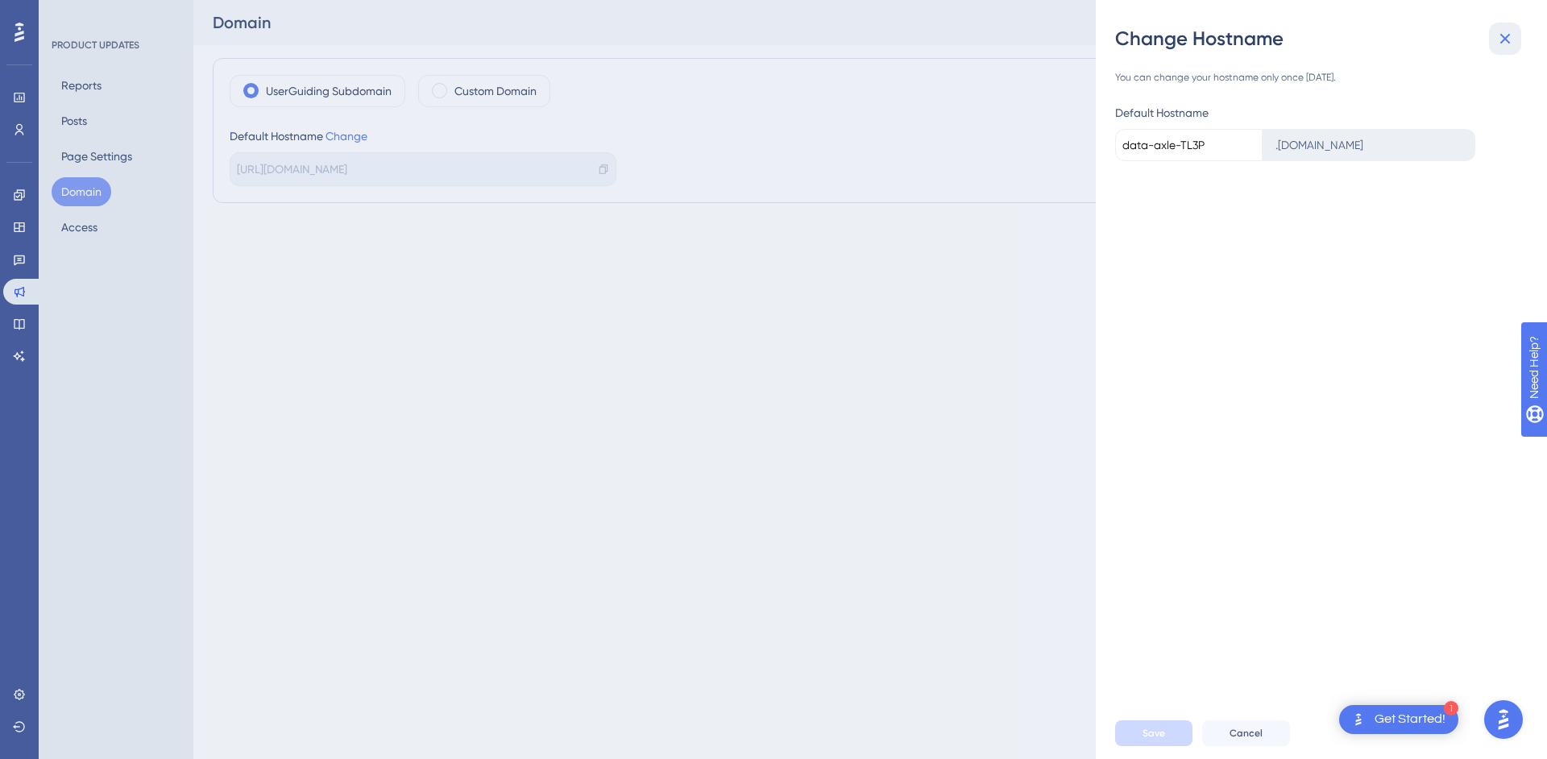
click at [1507, 43] on icon at bounding box center [1505, 38] width 19 height 19
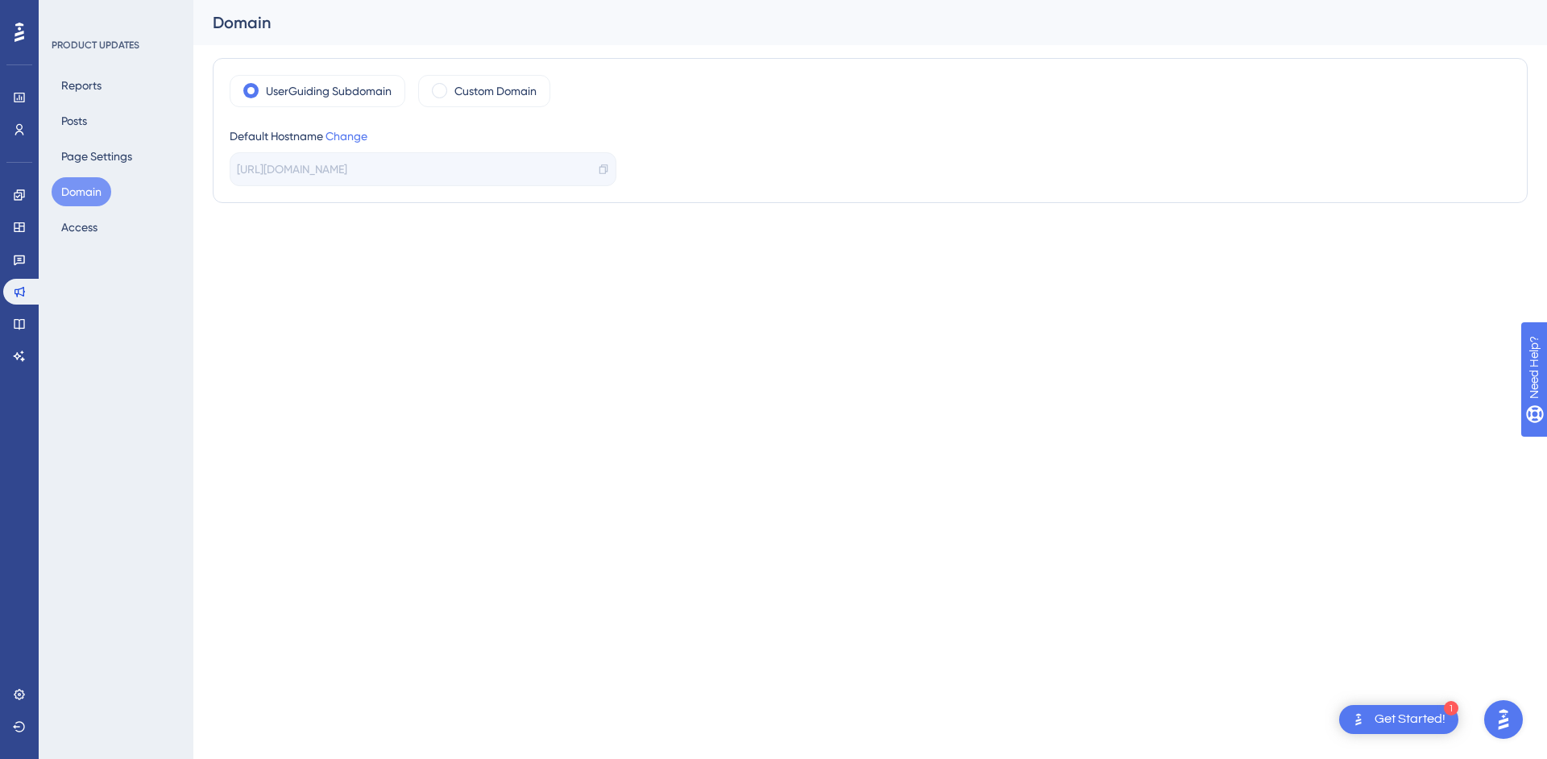
click at [84, 196] on button "Domain" at bounding box center [82, 191] width 60 height 29
click at [83, 218] on button "Access" at bounding box center [80, 227] width 56 height 29
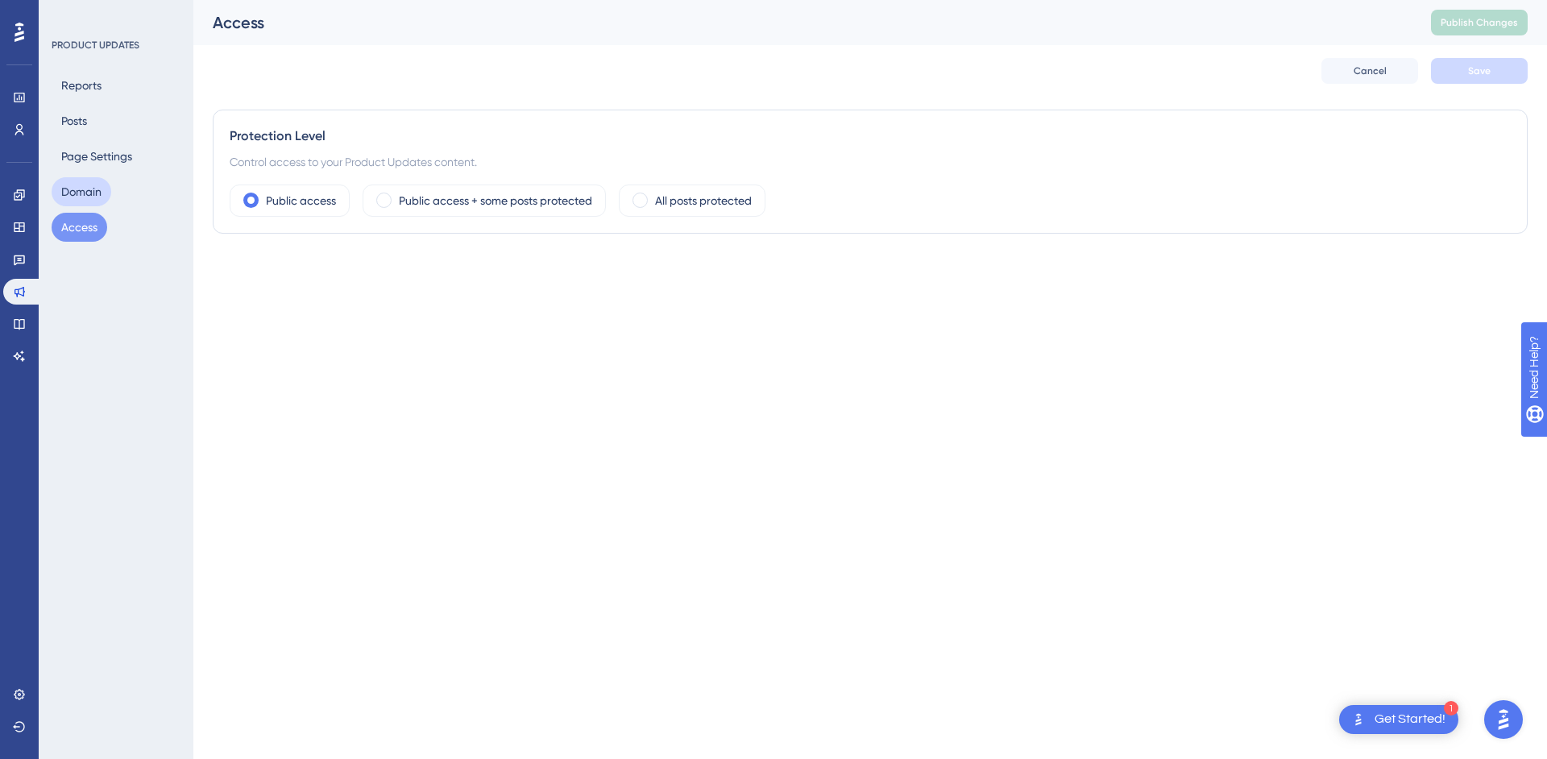
click at [87, 190] on button "Domain" at bounding box center [82, 191] width 60 height 29
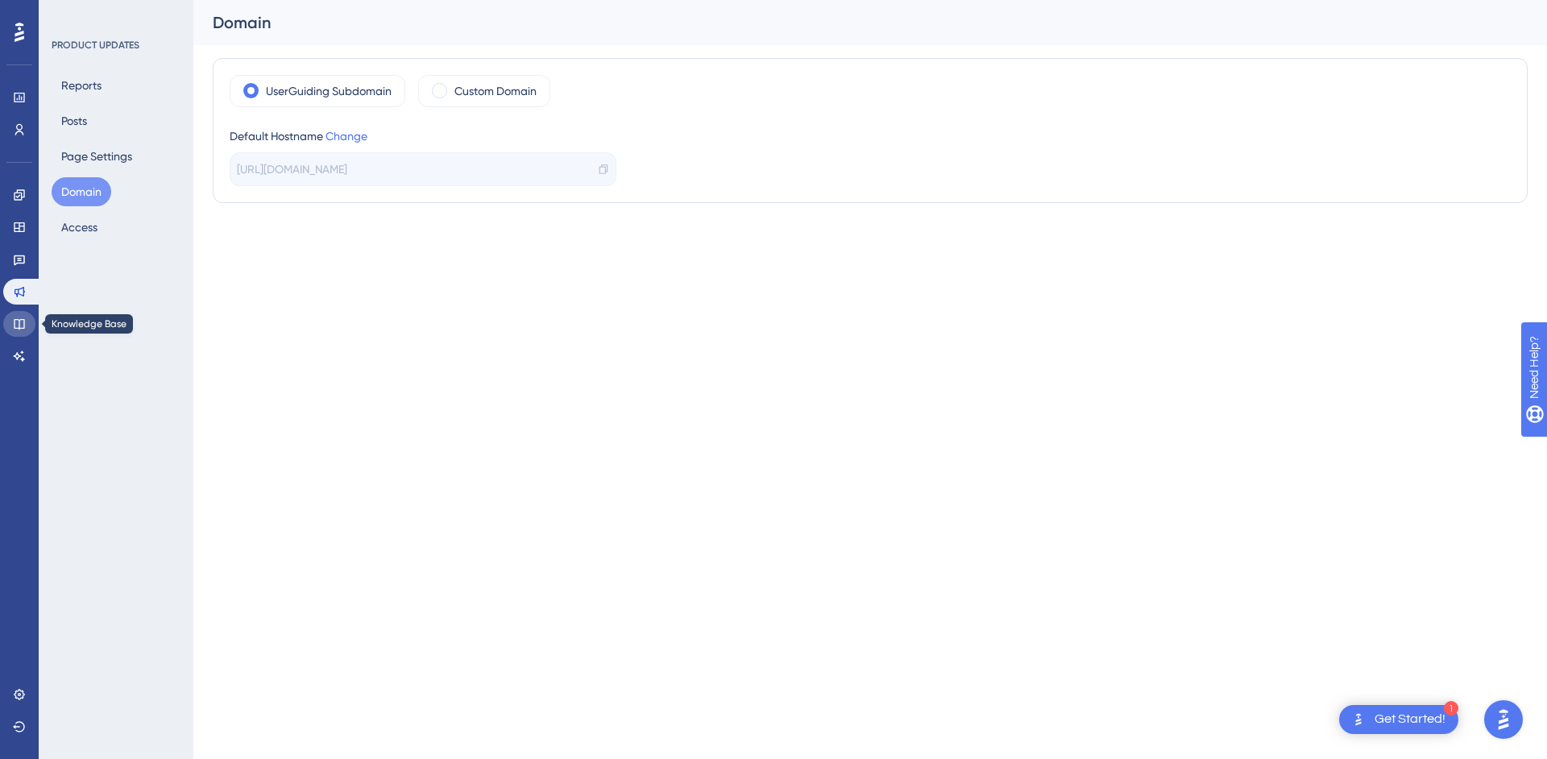
click at [18, 322] on icon at bounding box center [19, 324] width 13 height 13
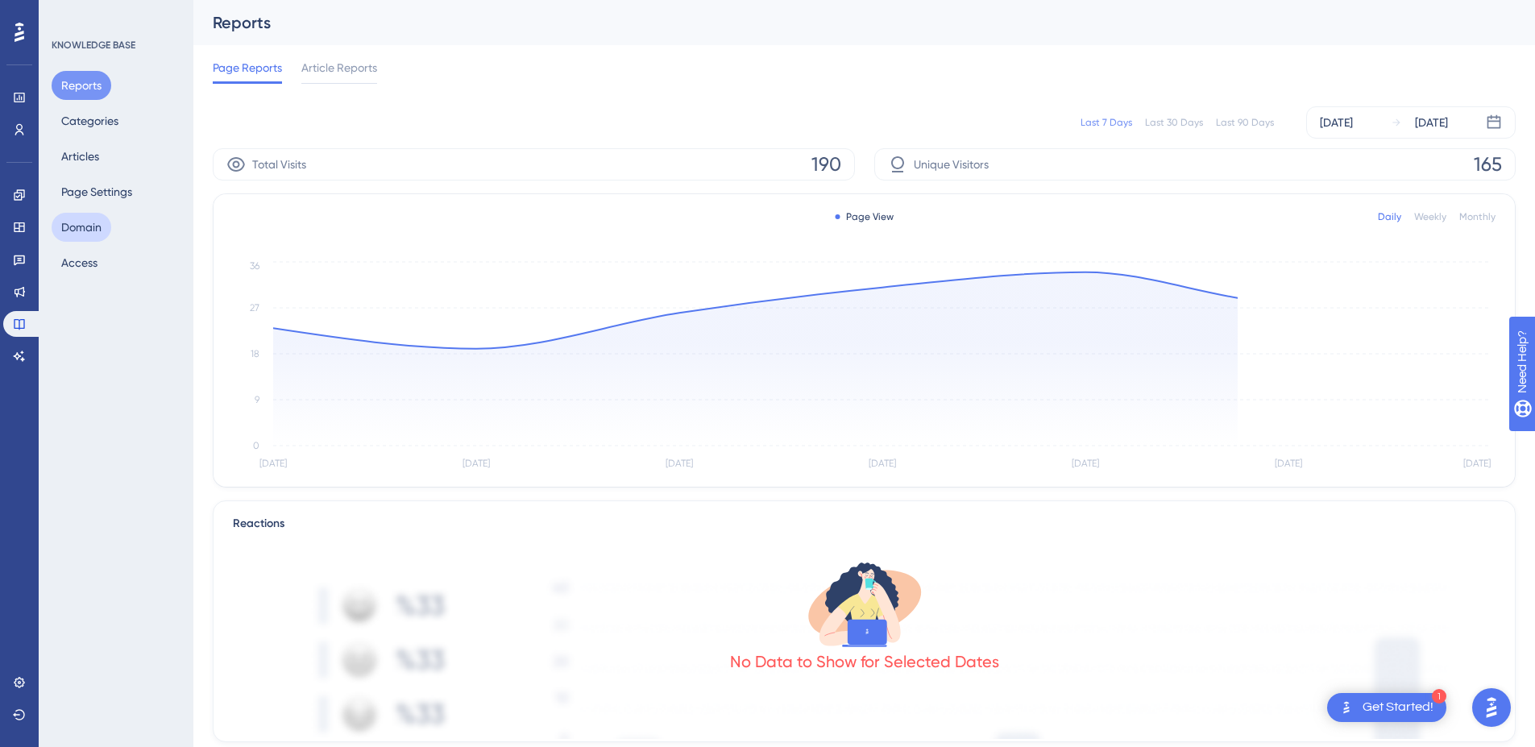
click at [68, 218] on button "Domain" at bounding box center [82, 227] width 60 height 29
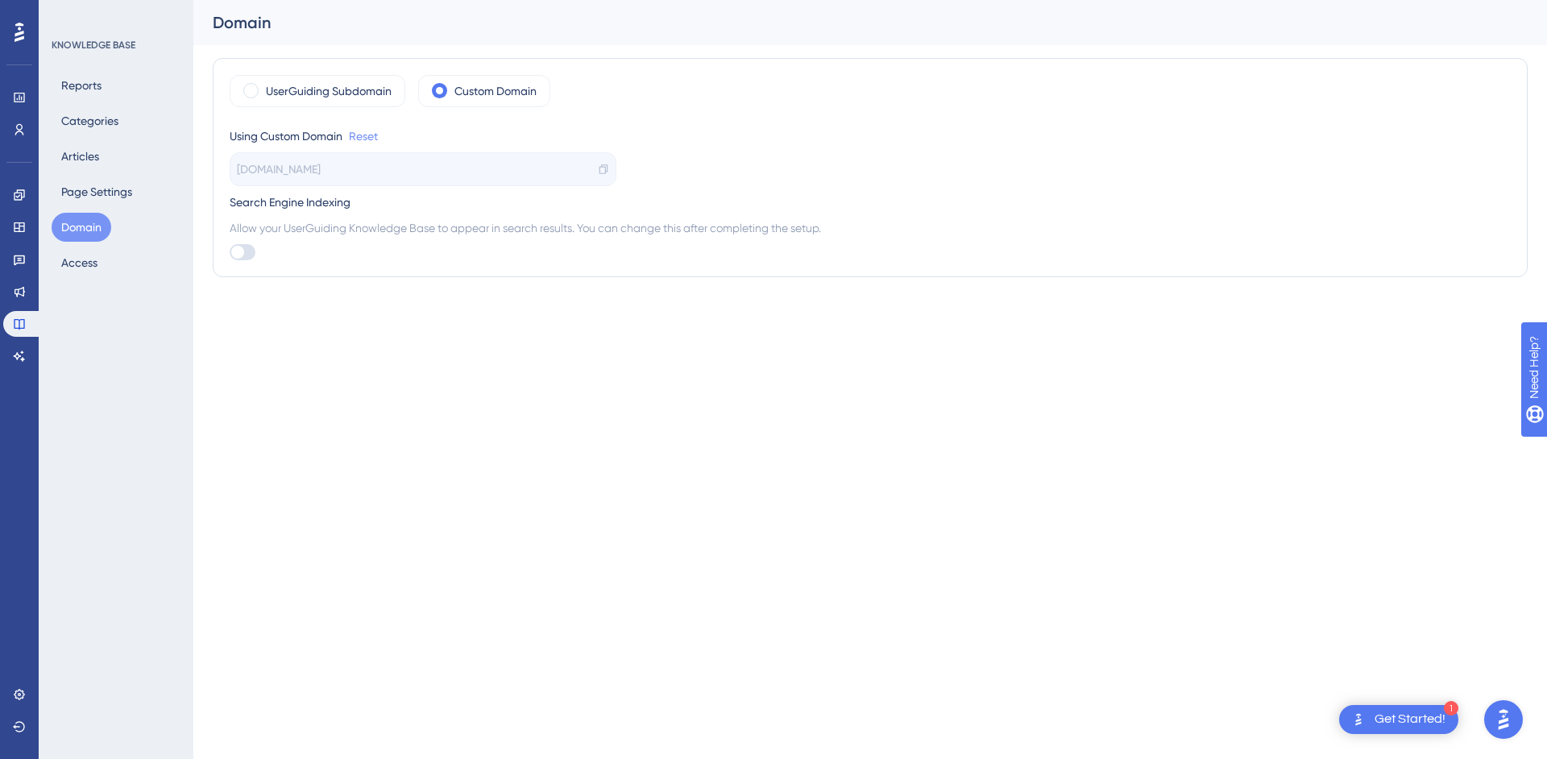
click at [367, 137] on link "Reset" at bounding box center [363, 136] width 29 height 19
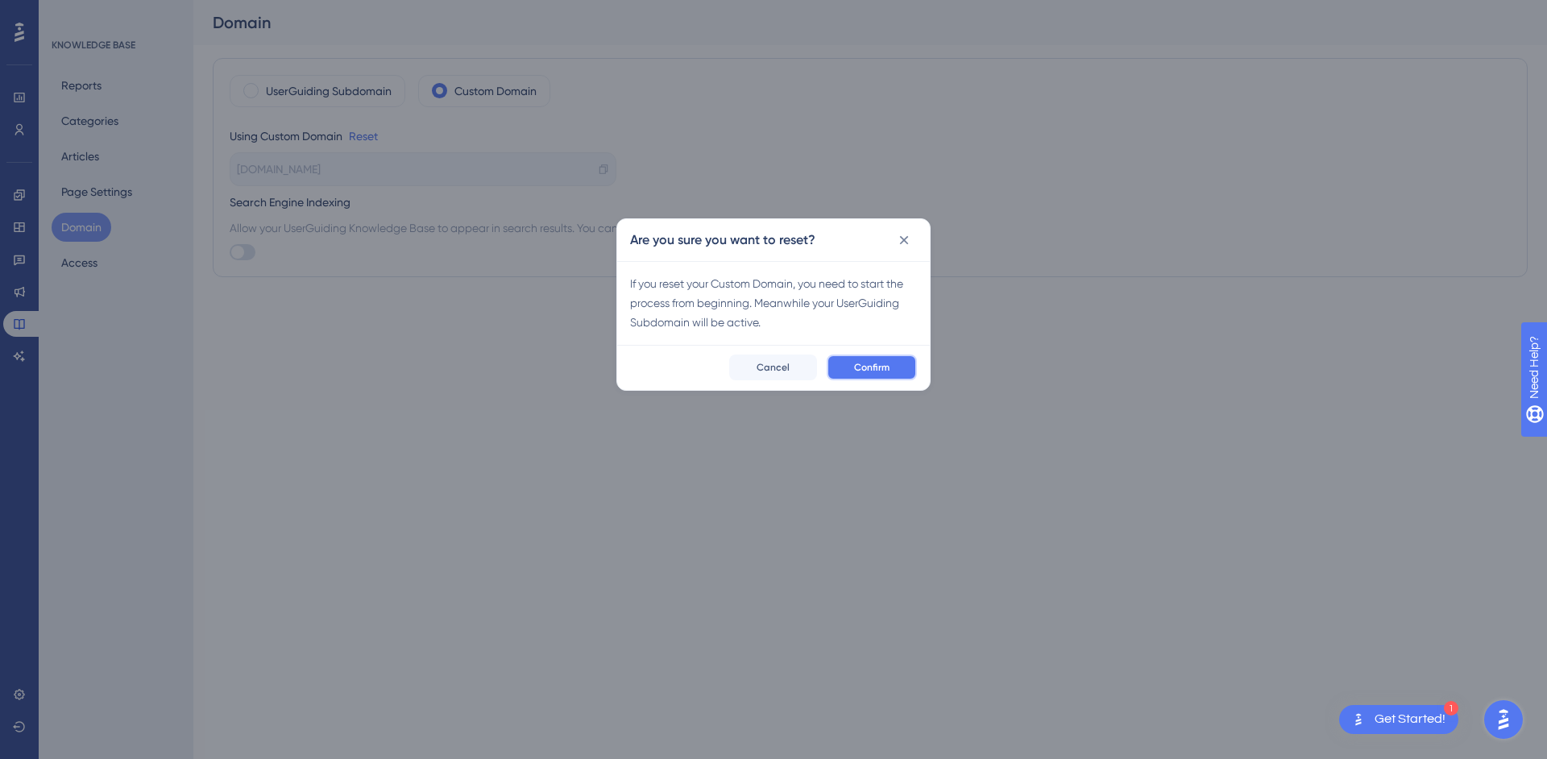
click at [882, 365] on span "Confirm" at bounding box center [871, 367] width 35 height 13
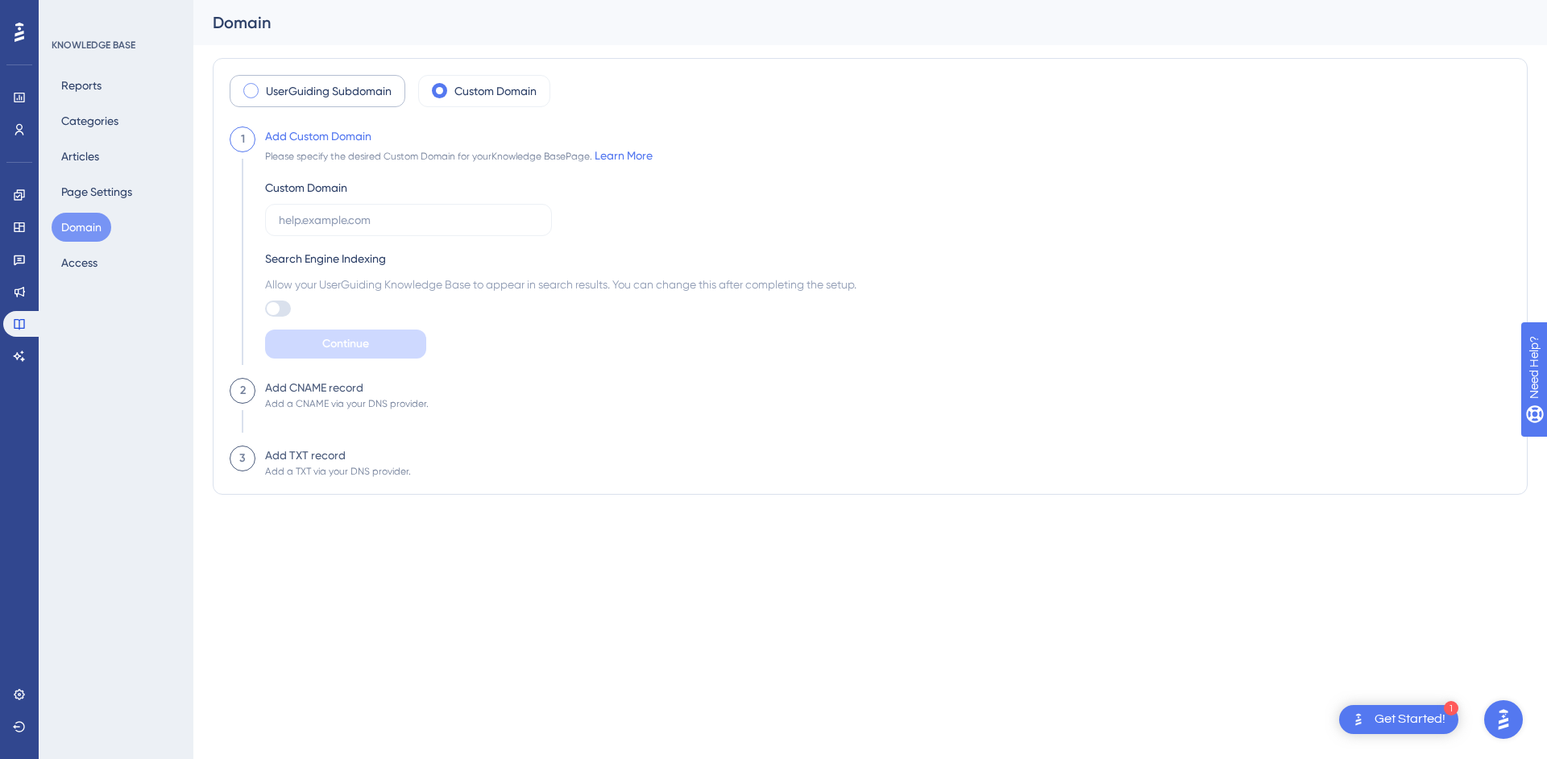
click at [321, 99] on label "UserGuiding Subdomain" at bounding box center [329, 90] width 126 height 19
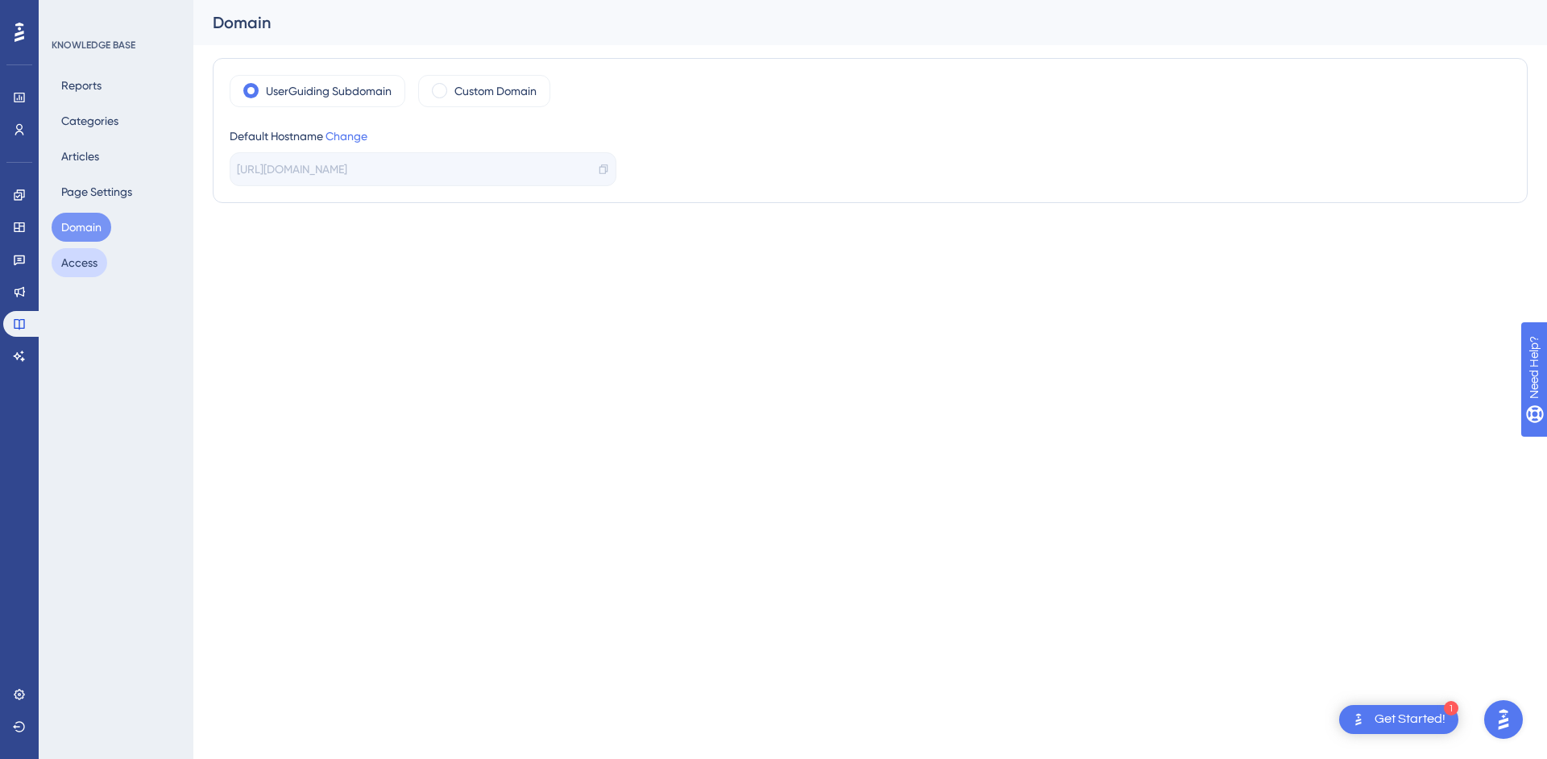
click at [79, 267] on button "Access" at bounding box center [80, 262] width 56 height 29
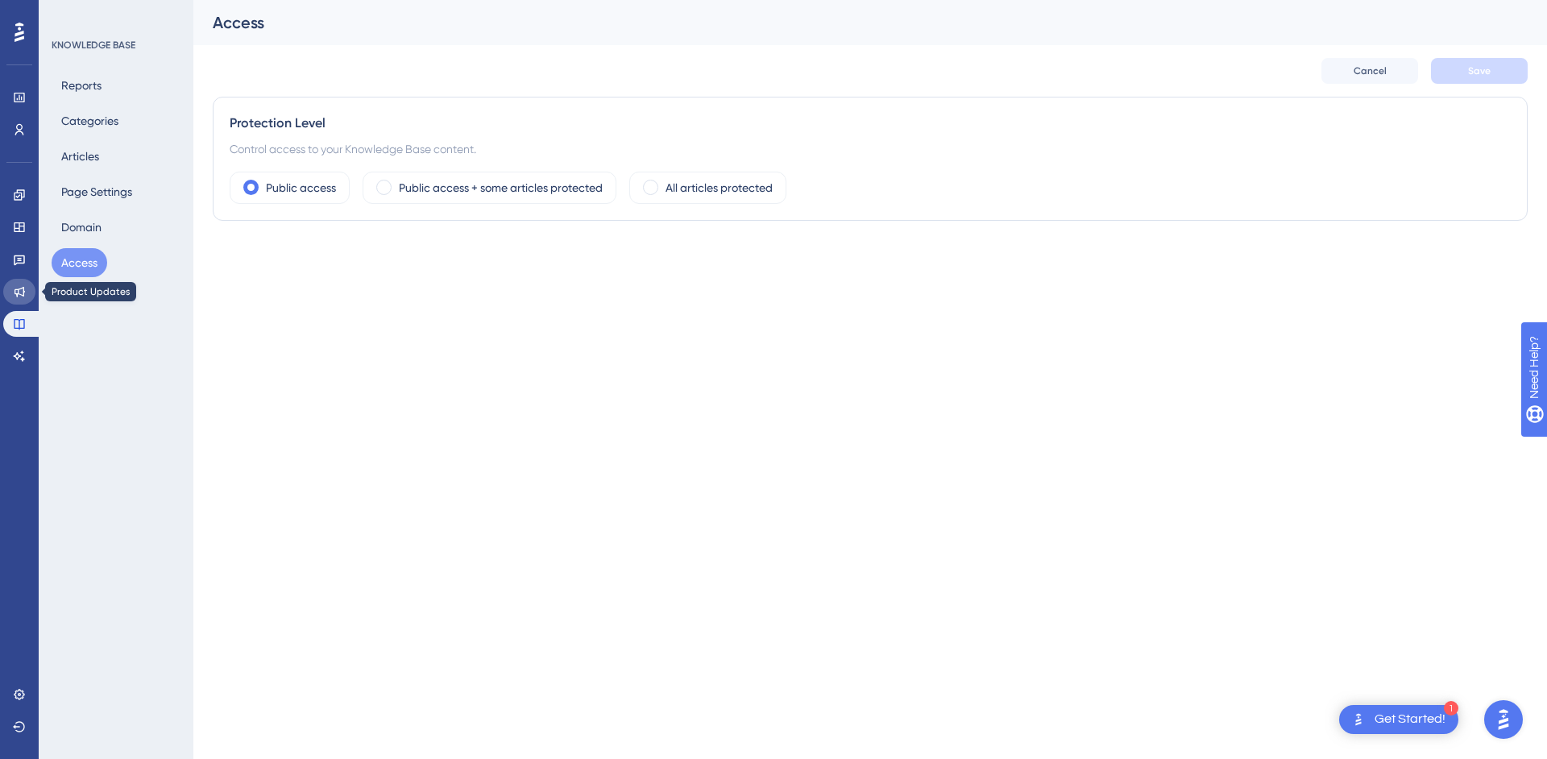
click at [24, 293] on icon at bounding box center [20, 292] width 10 height 10
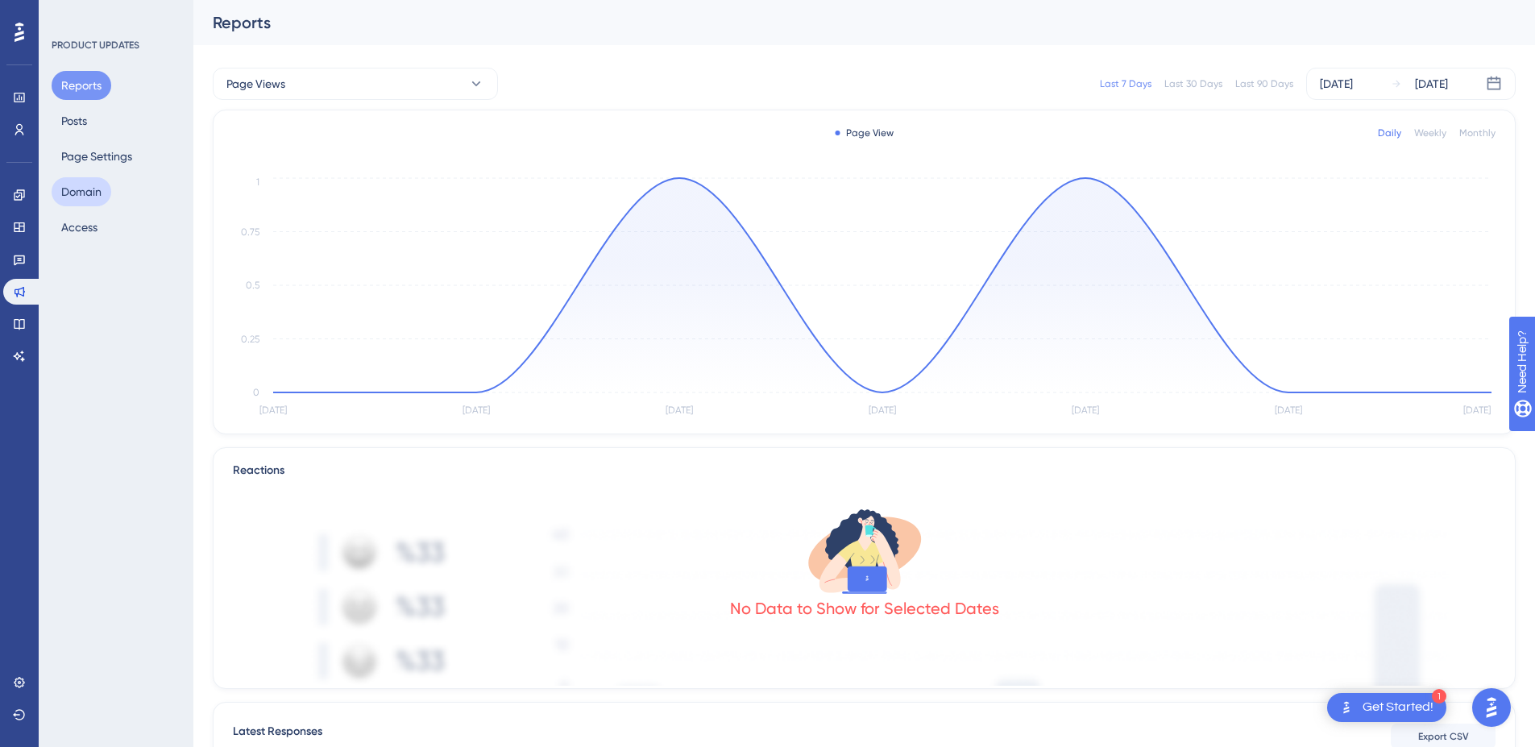
click at [100, 185] on button "Domain" at bounding box center [82, 191] width 60 height 29
